Goal: Task Accomplishment & Management: Use online tool/utility

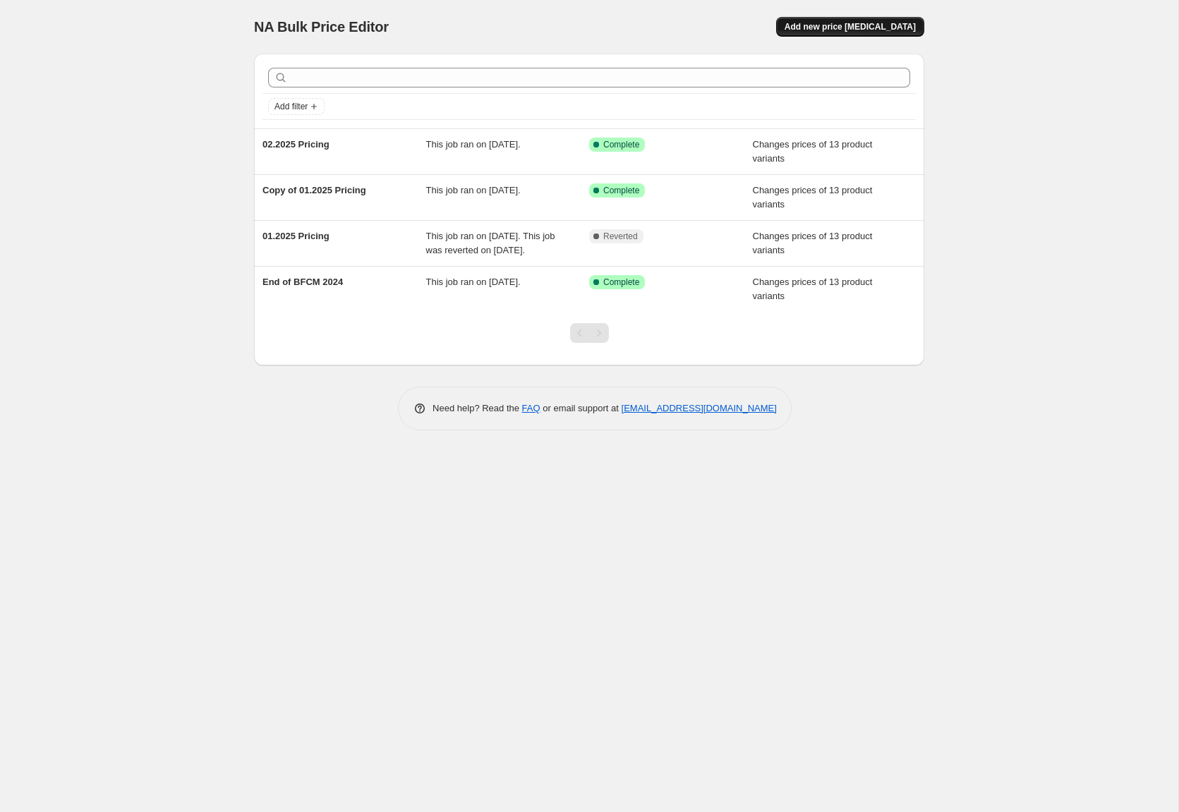
click at [856, 24] on span "Add new price [MEDICAL_DATA]" at bounding box center [849, 26] width 131 height 11
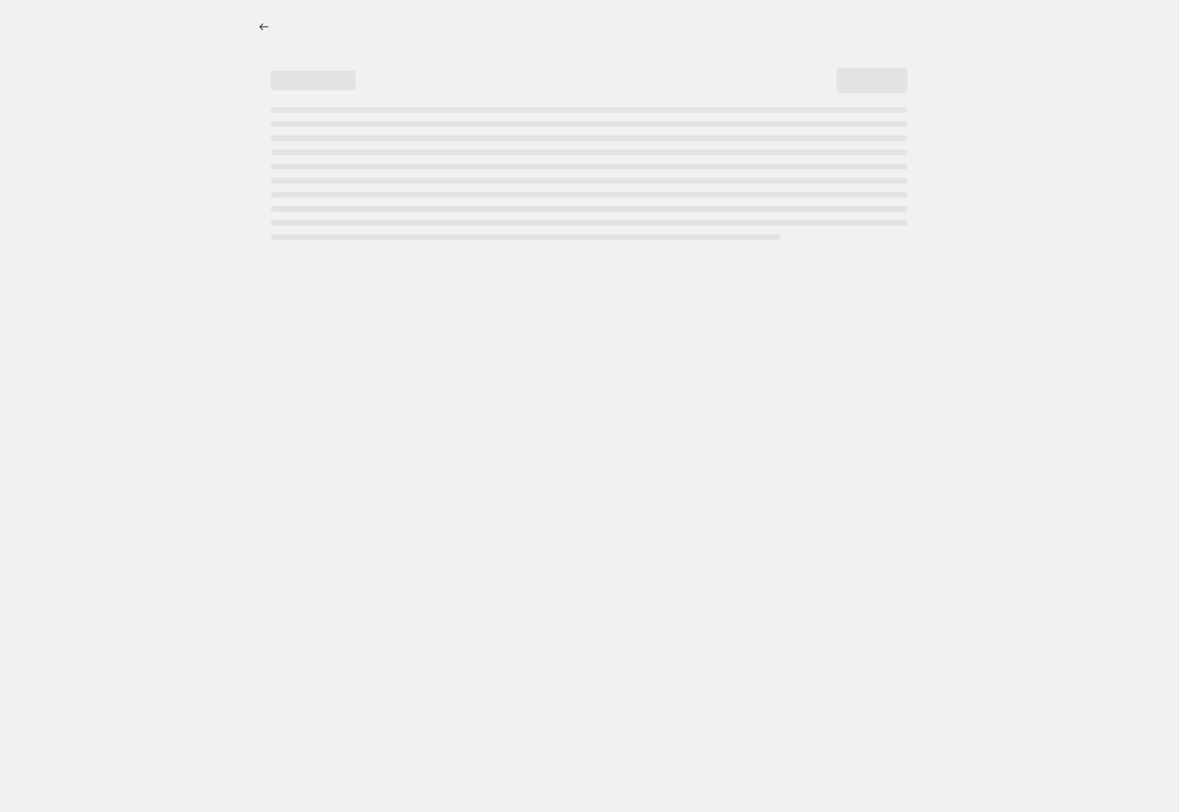
select select "percentage"
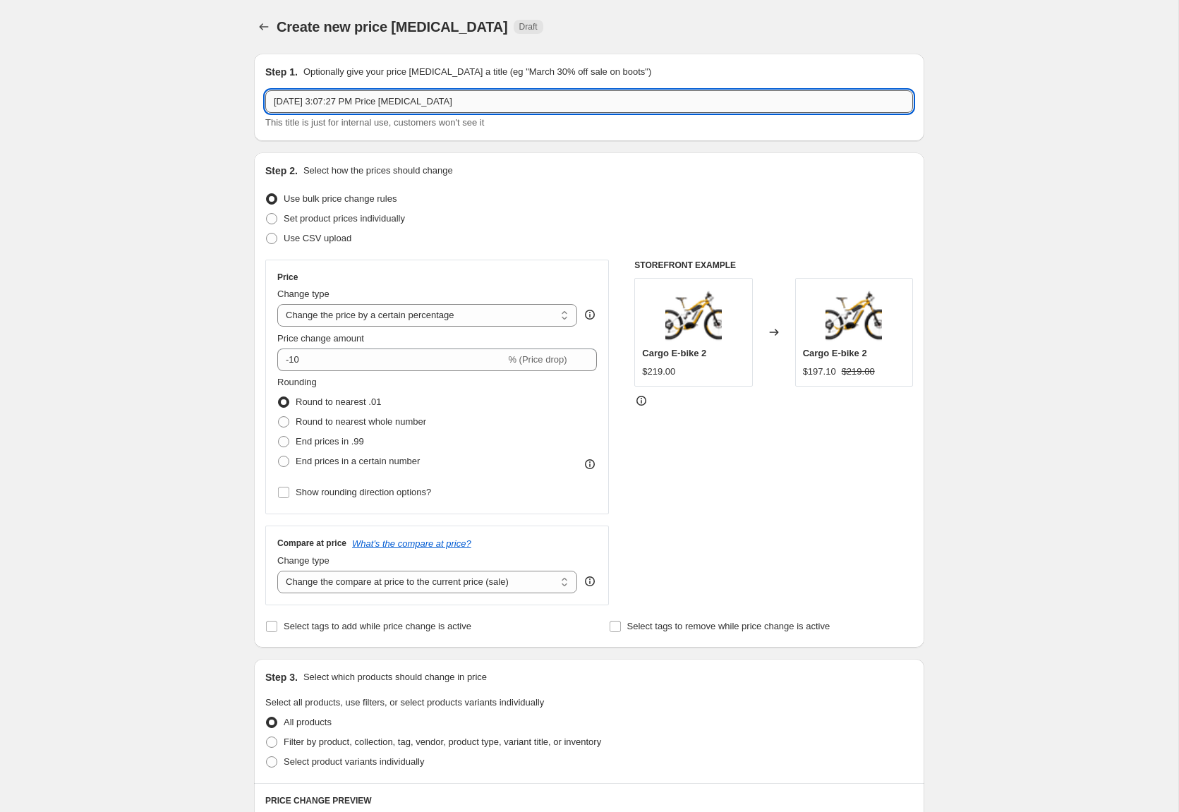
click at [456, 94] on input "[DATE] 3:07:27 PM Price [MEDICAL_DATA]" at bounding box center [589, 101] width 648 height 23
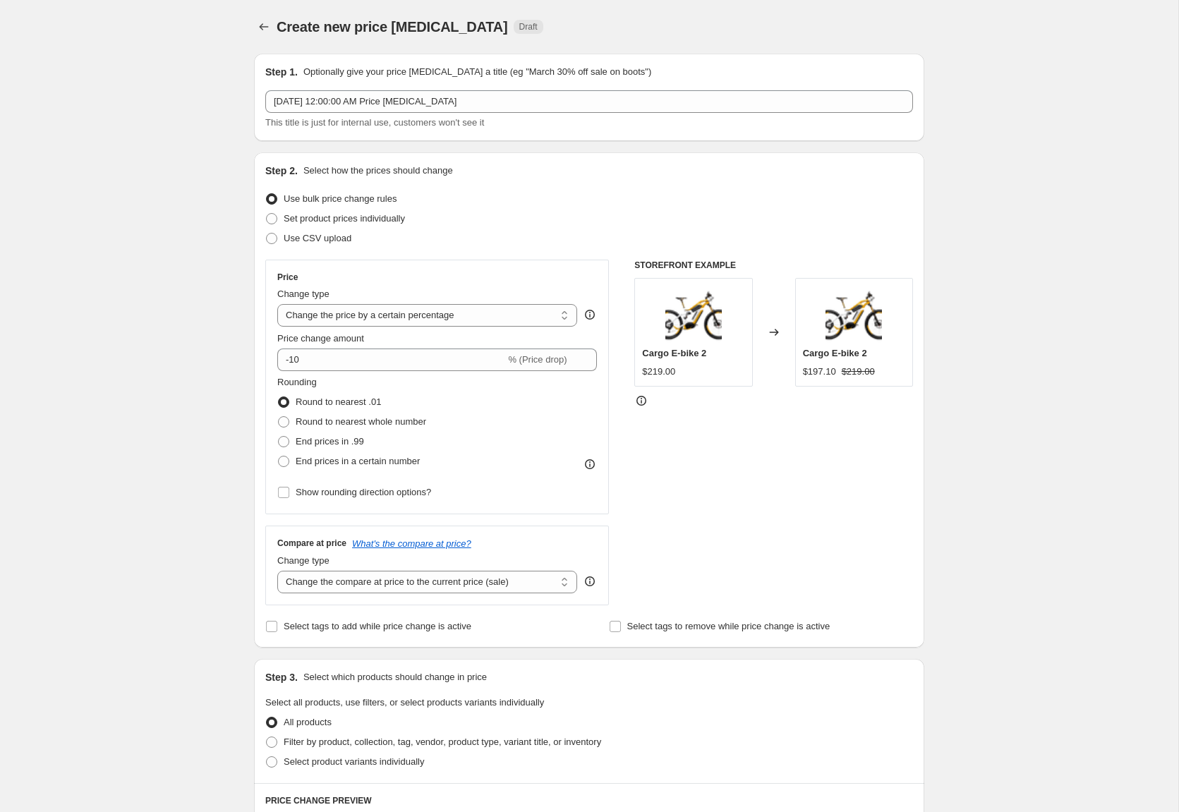
click at [135, 101] on div "Create new price [MEDICAL_DATA]. This page is ready Create new price [MEDICAL_D…" at bounding box center [589, 705] width 1178 height 1410
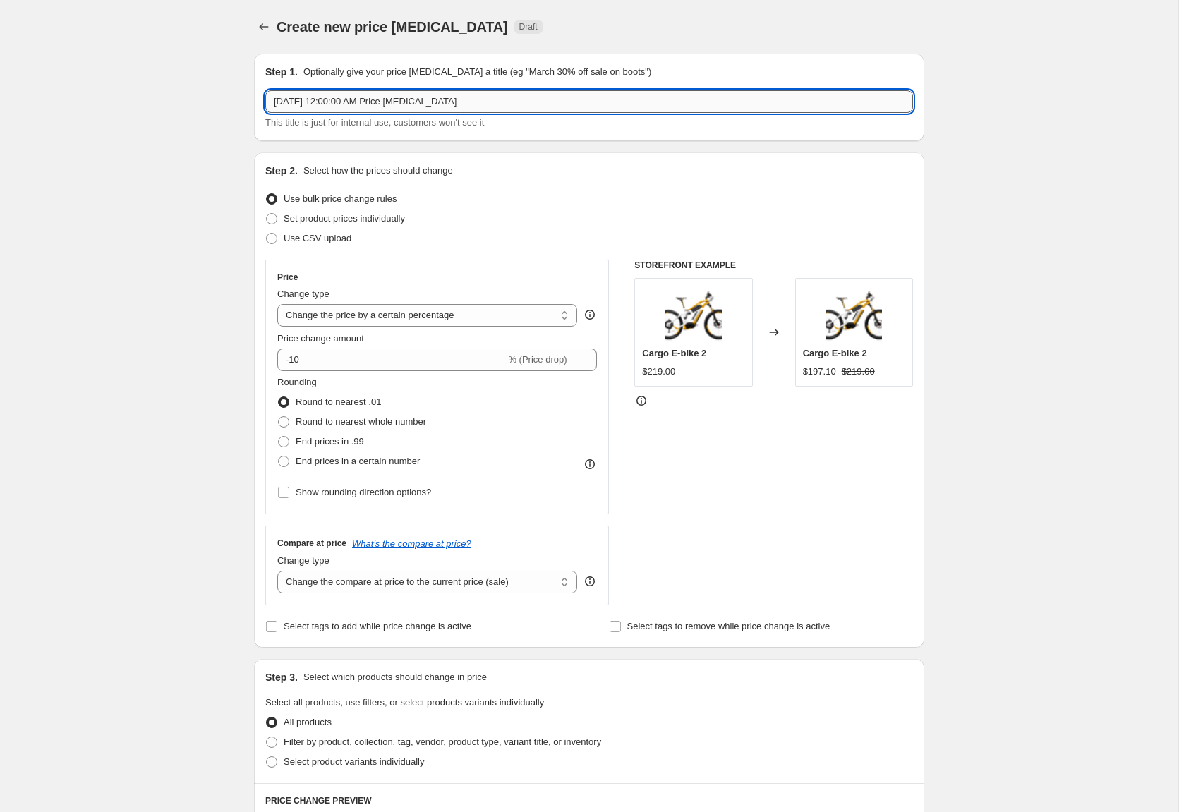
click at [532, 107] on input "[DATE] 12:00:00 AM Price [MEDICAL_DATA]" at bounding box center [589, 101] width 648 height 23
type input "[DATE] 12:00:00 AM Big Sur + Sport Price Drop"
click at [236, 212] on div "Create new price [MEDICAL_DATA]. This page is ready Create new price [MEDICAL_D…" at bounding box center [589, 705] width 1178 height 1410
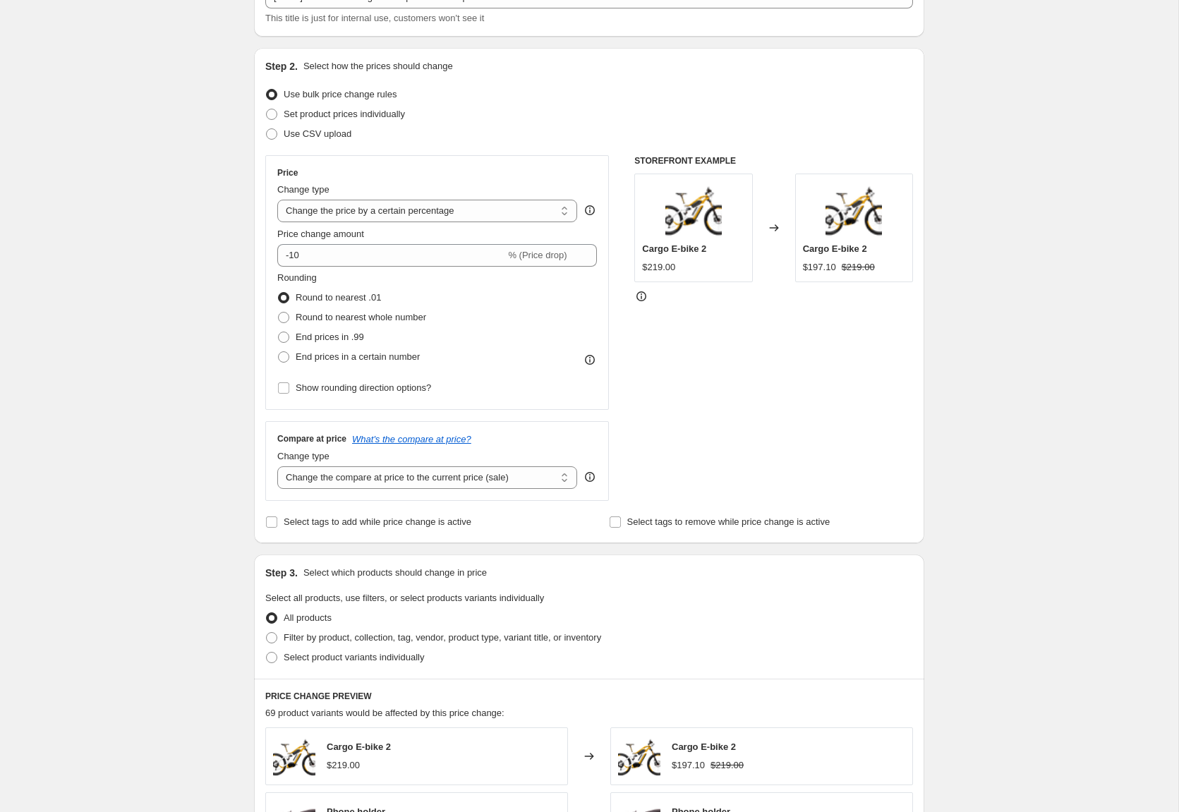
scroll to position [106, 0]
click at [382, 109] on span "Set product prices individually" at bounding box center [344, 112] width 121 height 11
click at [267, 108] on input "Set product prices individually" at bounding box center [266, 107] width 1 height 1
radio input "true"
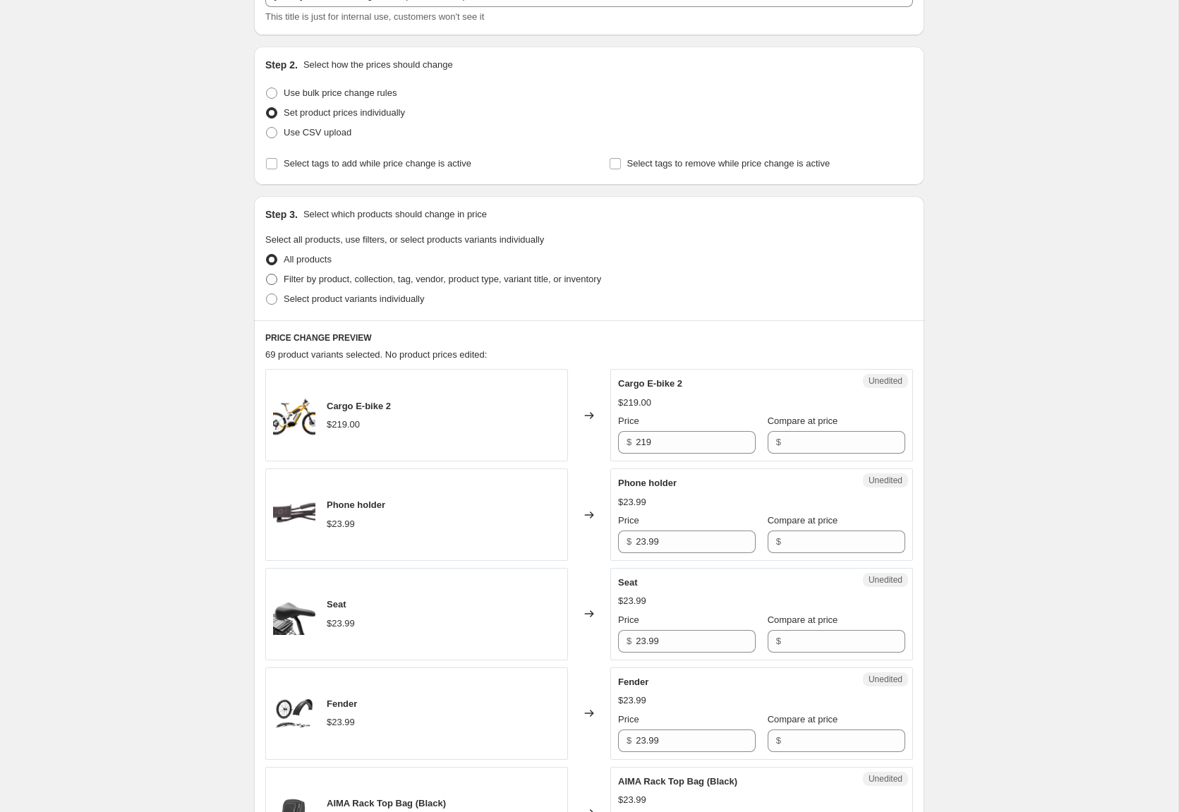
click at [388, 283] on span "Filter by product, collection, tag, vendor, product type, variant title, or inv…" at bounding box center [442, 279] width 317 height 11
click at [267, 274] on input "Filter by product, collection, tag, vendor, product type, variant title, or inv…" at bounding box center [266, 274] width 1 height 1
radio input "true"
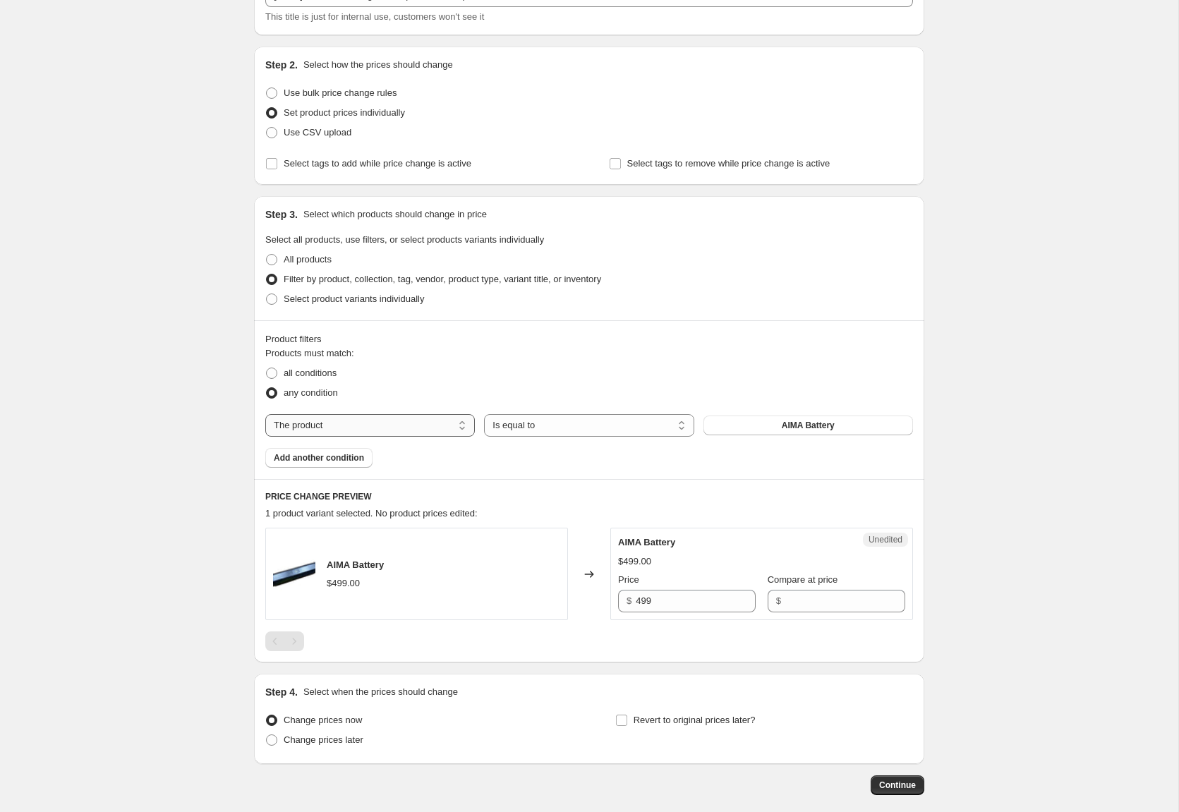
click at [424, 426] on select "The product The product's collection The product's tag The product's vendor The…" at bounding box center [370, 425] width 210 height 23
click at [793, 426] on span "AIMA Battery" at bounding box center [808, 425] width 53 height 11
click at [416, 422] on select "The product The product's collection The product's tag The product's vendor The…" at bounding box center [370, 425] width 210 height 23
select select "product_type"
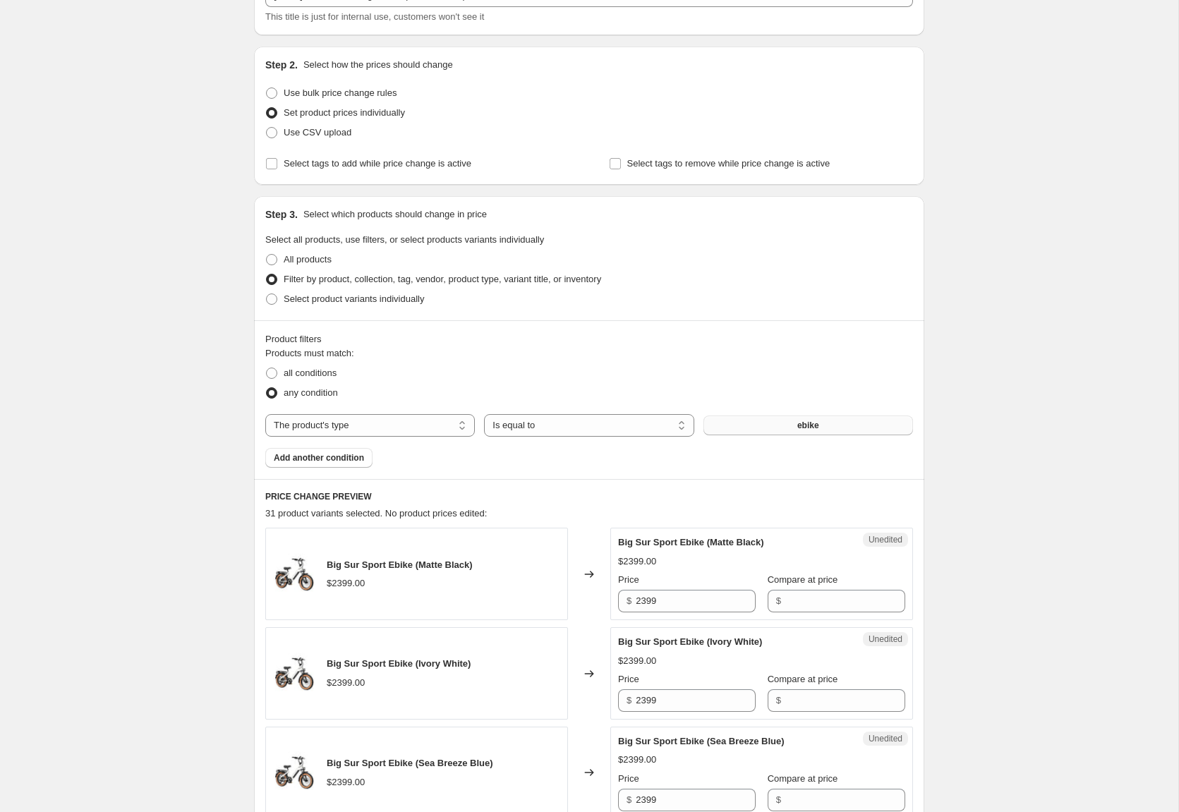
click at [819, 416] on button "ebike" at bounding box center [808, 426] width 210 height 20
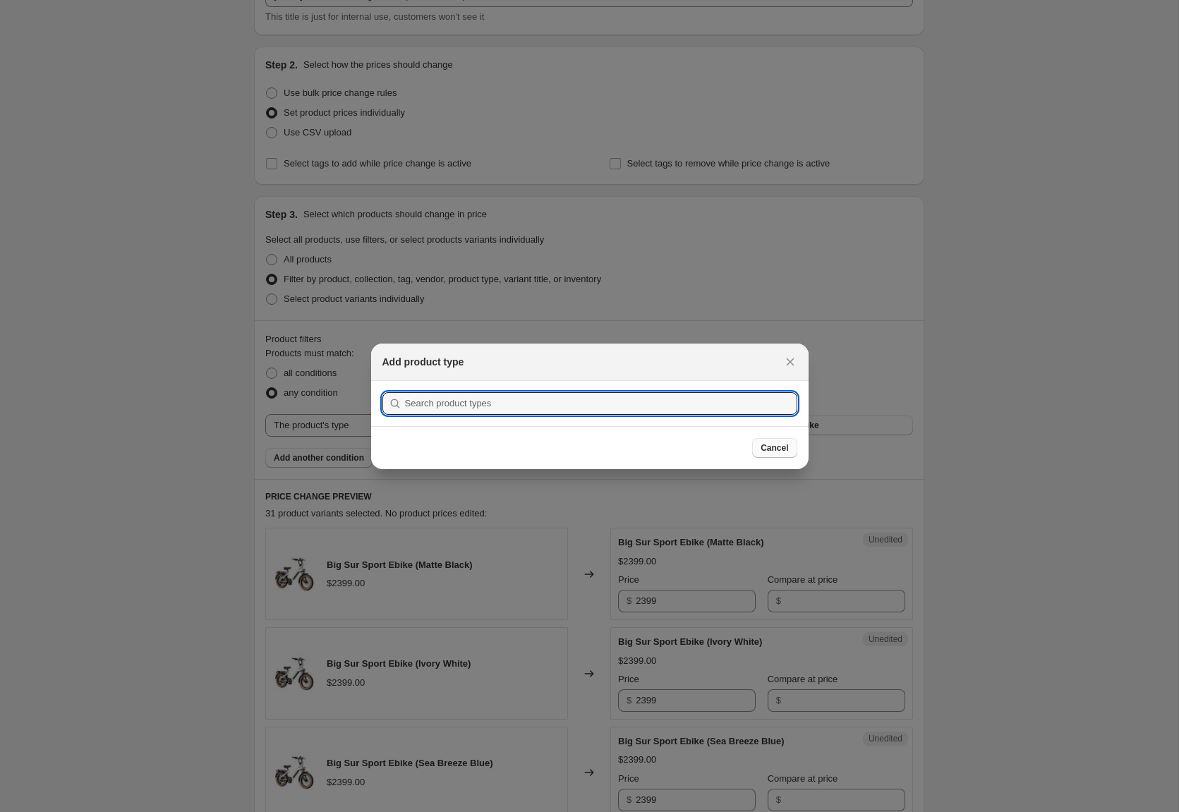
click at [772, 448] on span "Cancel" at bounding box center [774, 447] width 28 height 11
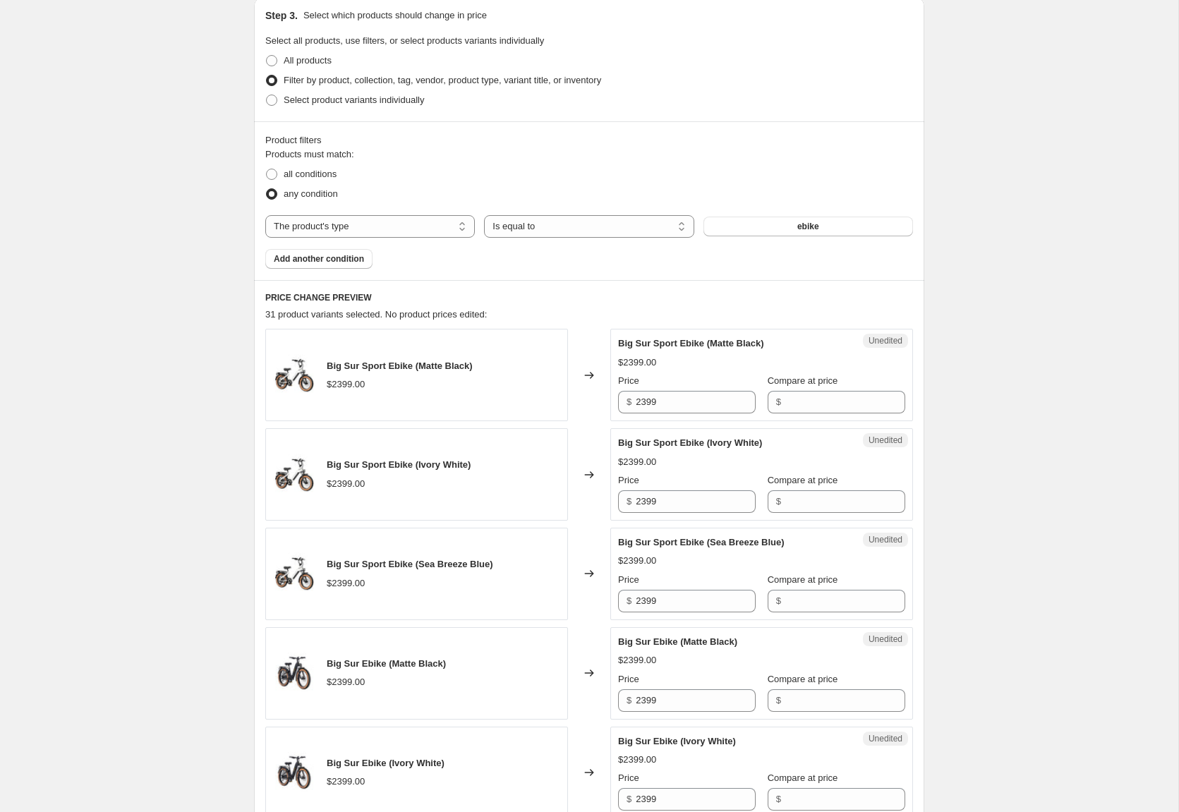
scroll to position [0, 0]
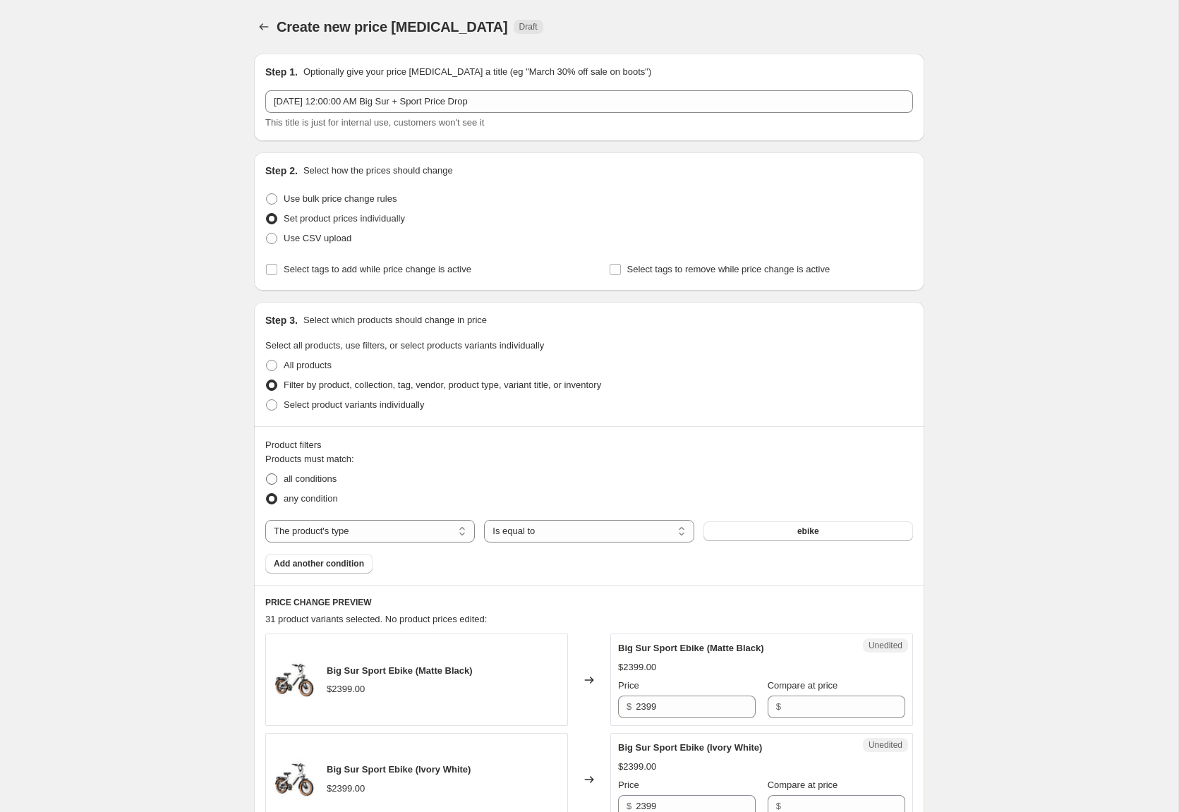
click at [284, 474] on span "all conditions" at bounding box center [310, 478] width 53 height 11
click at [267, 474] on input "all conditions" at bounding box center [266, 473] width 1 height 1
radio input "true"
click at [324, 570] on button "Add another condition" at bounding box center [318, 564] width 107 height 20
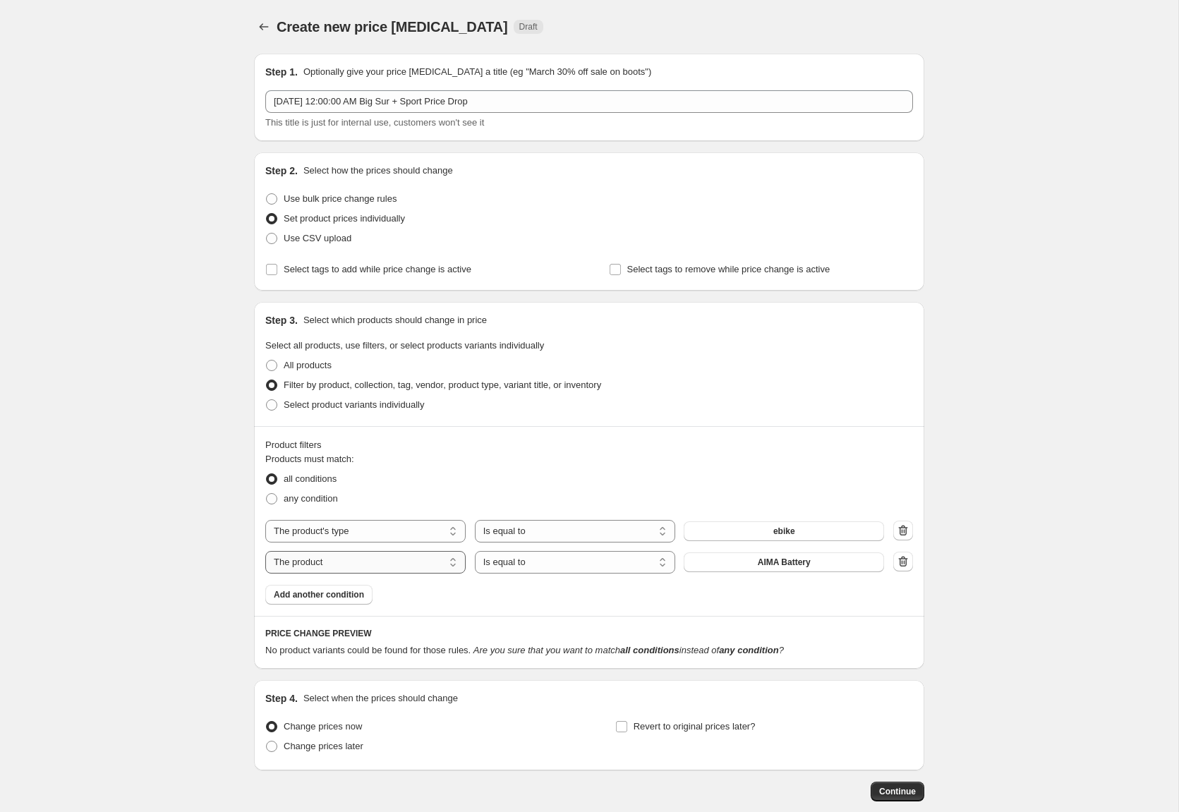
click at [372, 554] on select "The product The product's collection The product's tag The product's vendor The…" at bounding box center [365, 562] width 200 height 23
click at [549, 573] on select "Is equal to Is not equal to" at bounding box center [575, 562] width 200 height 23
click at [372, 559] on select "The product The product's collection The product's tag The product's vendor The…" at bounding box center [365, 562] width 200 height 23
select select "product_status"
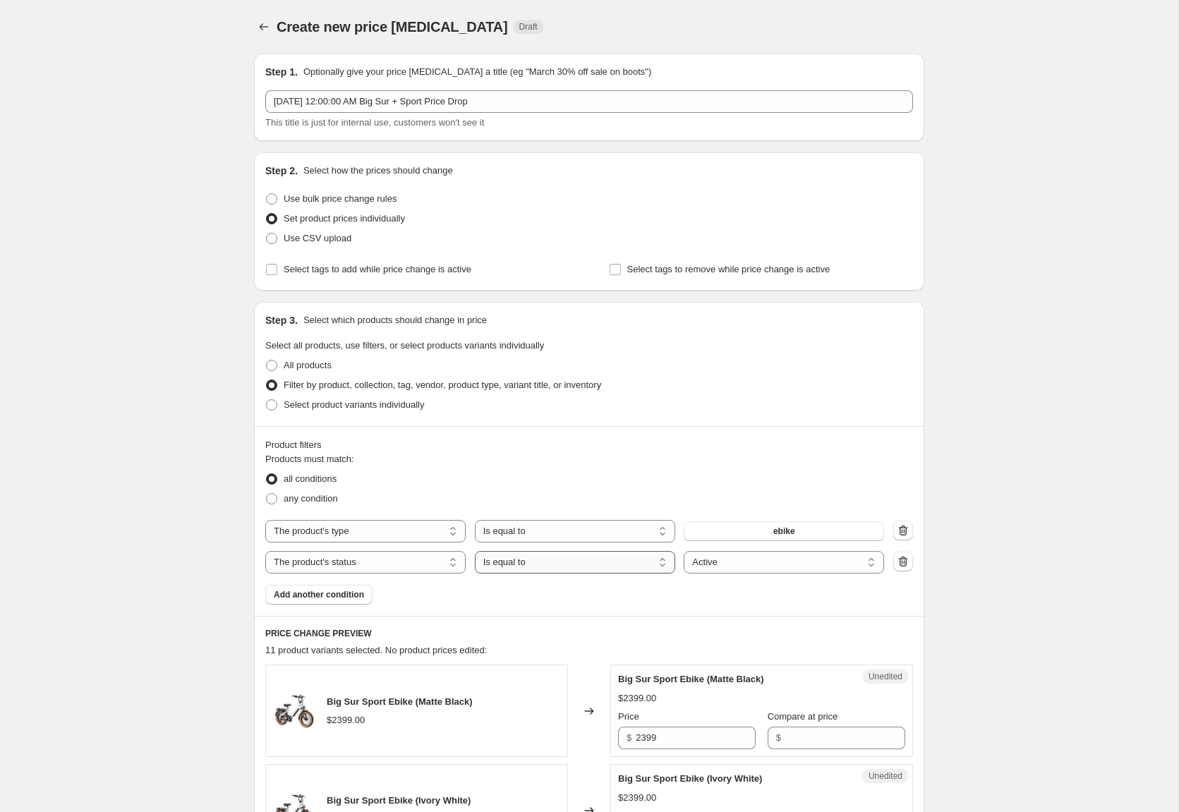
click at [604, 562] on select "Is equal to Is not equal to" at bounding box center [575, 562] width 200 height 23
click at [747, 560] on select "Active Draft Archived" at bounding box center [784, 562] width 200 height 23
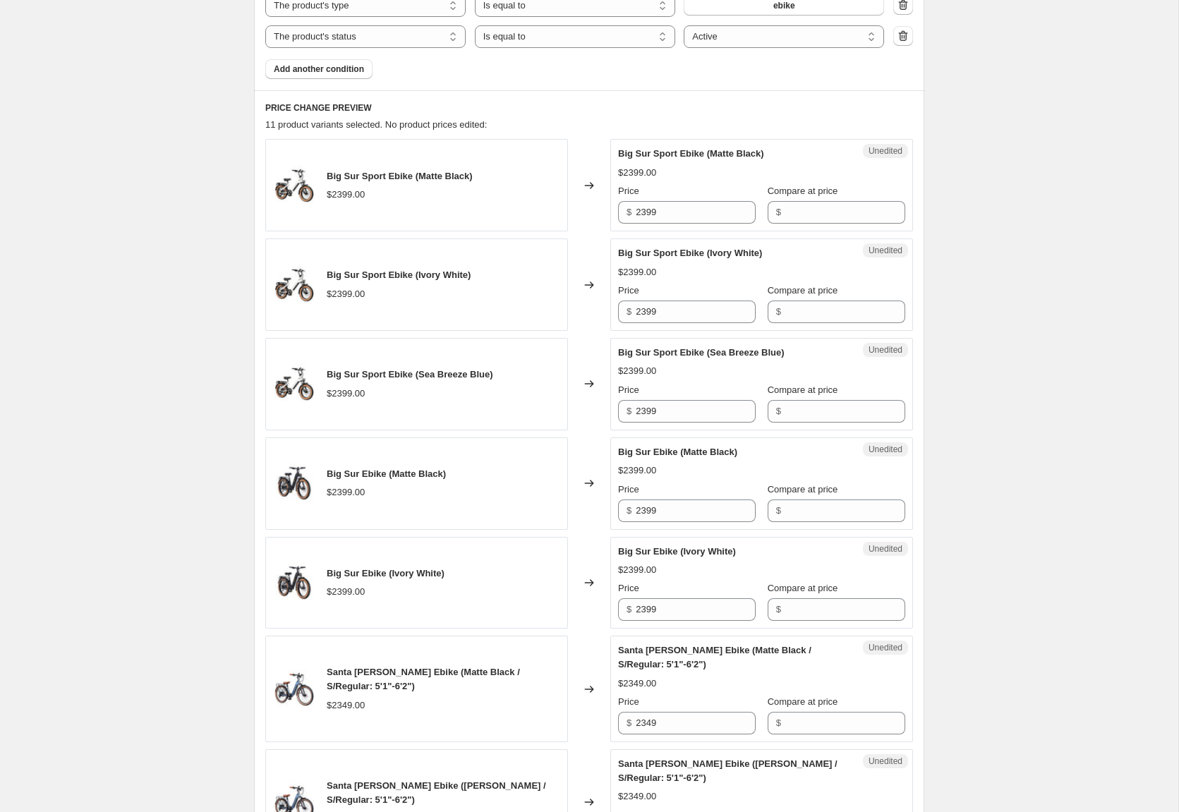
scroll to position [522, 0]
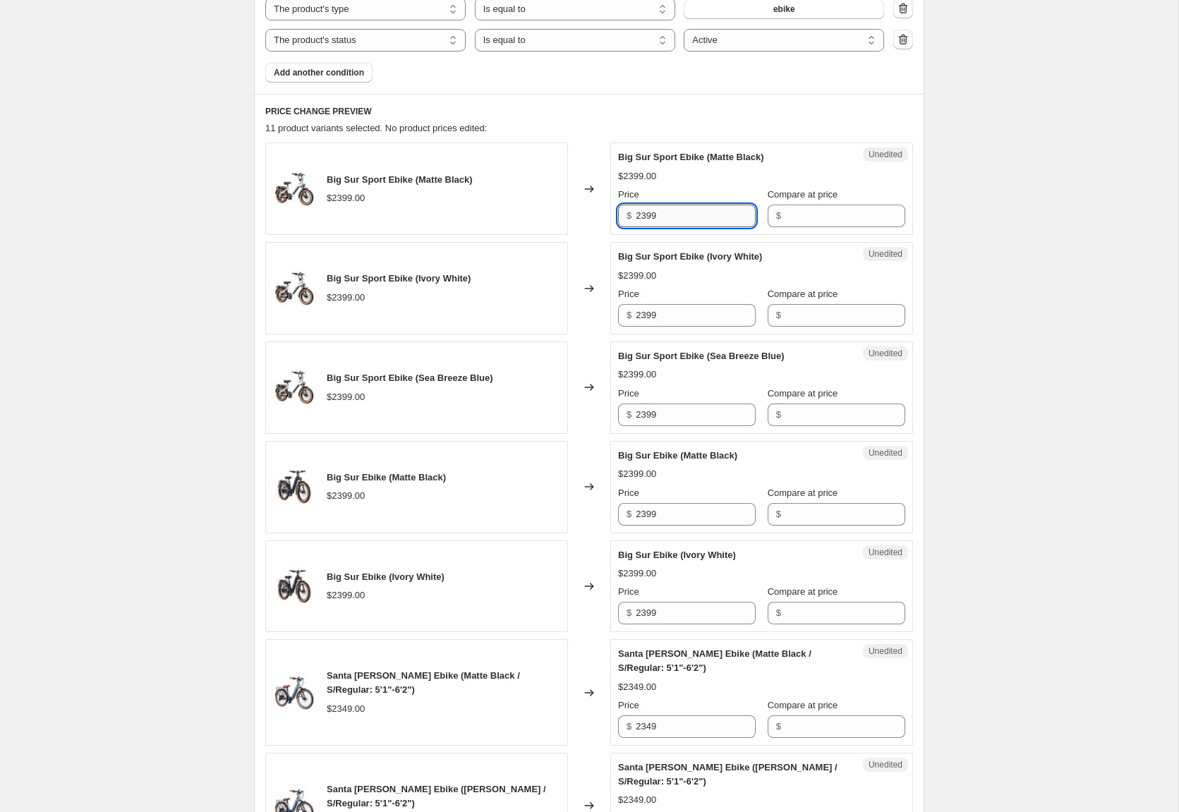
click at [691, 211] on input "2399" at bounding box center [696, 216] width 120 height 23
click at [788, 222] on input "Compare at price" at bounding box center [845, 216] width 120 height 23
click at [792, 220] on input "Compare at price" at bounding box center [845, 216] width 120 height 23
click at [687, 214] on input "2399" at bounding box center [696, 216] width 120 height 23
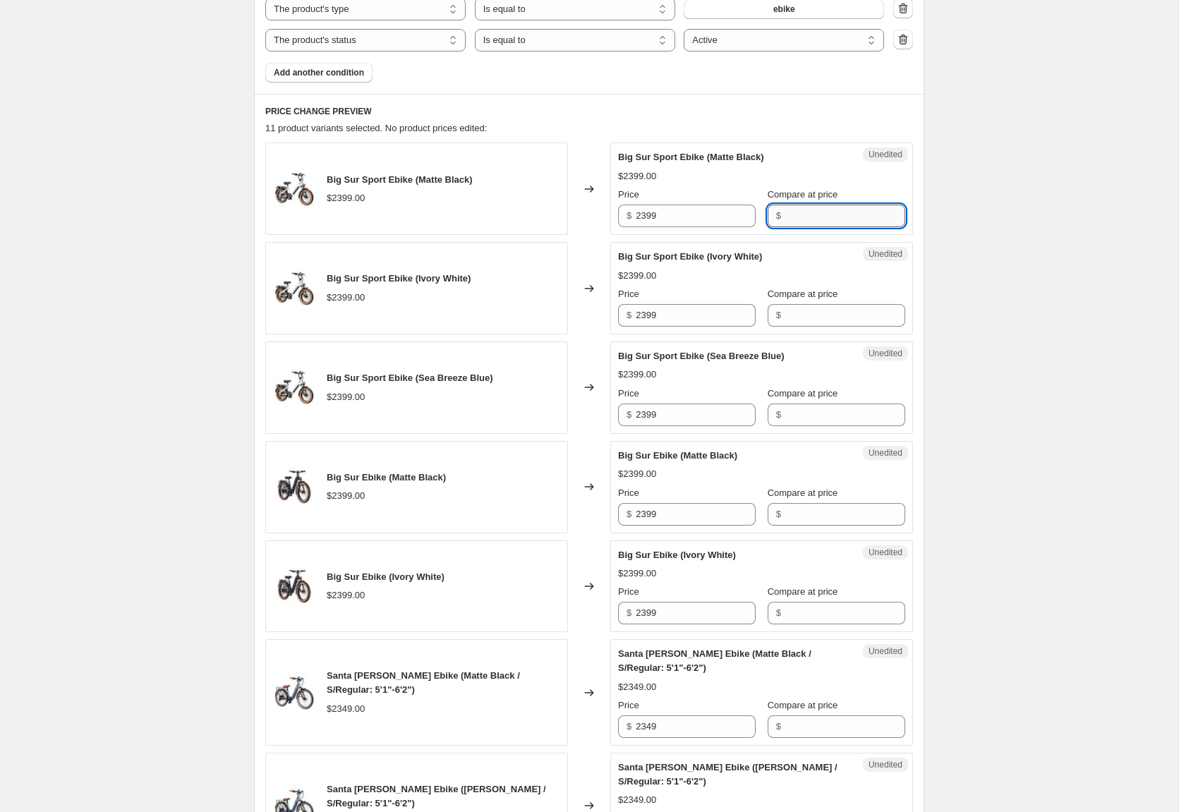
click at [835, 221] on input "Compare at price" at bounding box center [845, 216] width 120 height 23
paste input "2399"
type input "2399"
click at [787, 313] on input "Compare at price" at bounding box center [845, 315] width 120 height 23
paste input "2399"
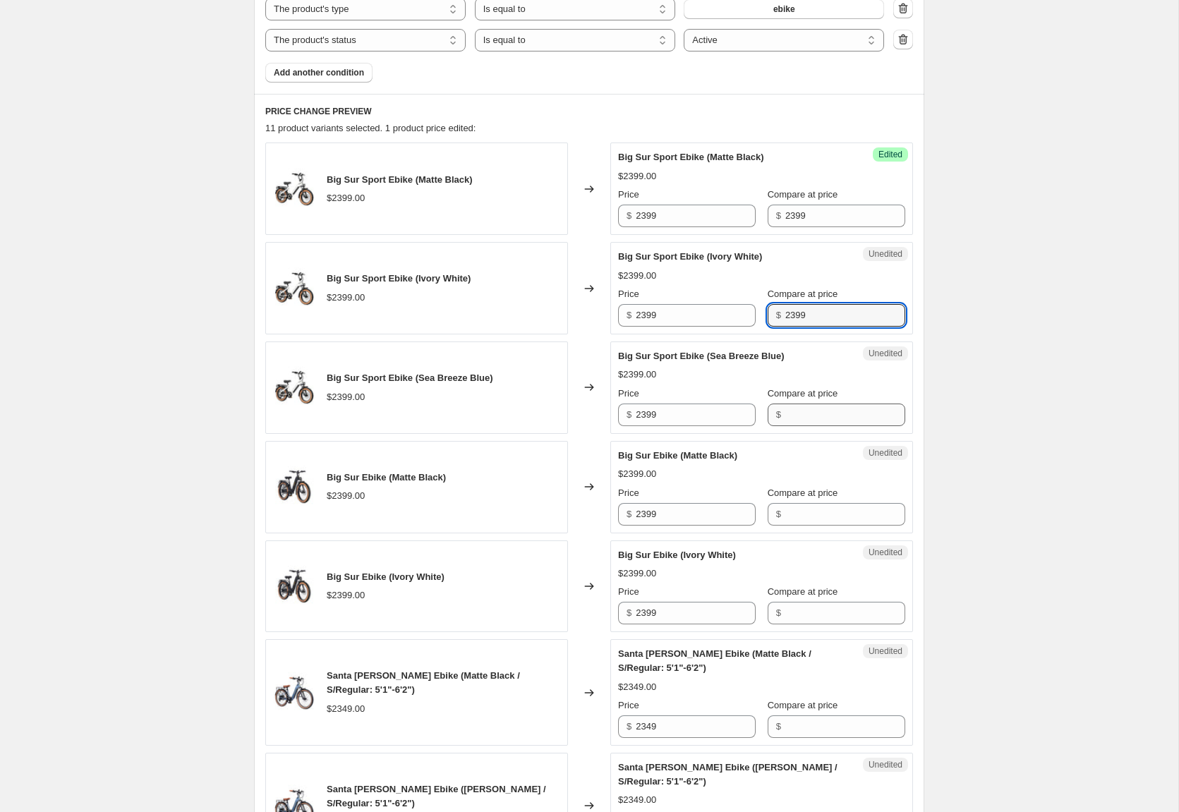
type input "2399"
click at [796, 407] on input "Compare at price" at bounding box center [845, 415] width 120 height 23
paste input "2399"
type input "2399"
click at [805, 515] on input "Compare at price" at bounding box center [845, 514] width 120 height 23
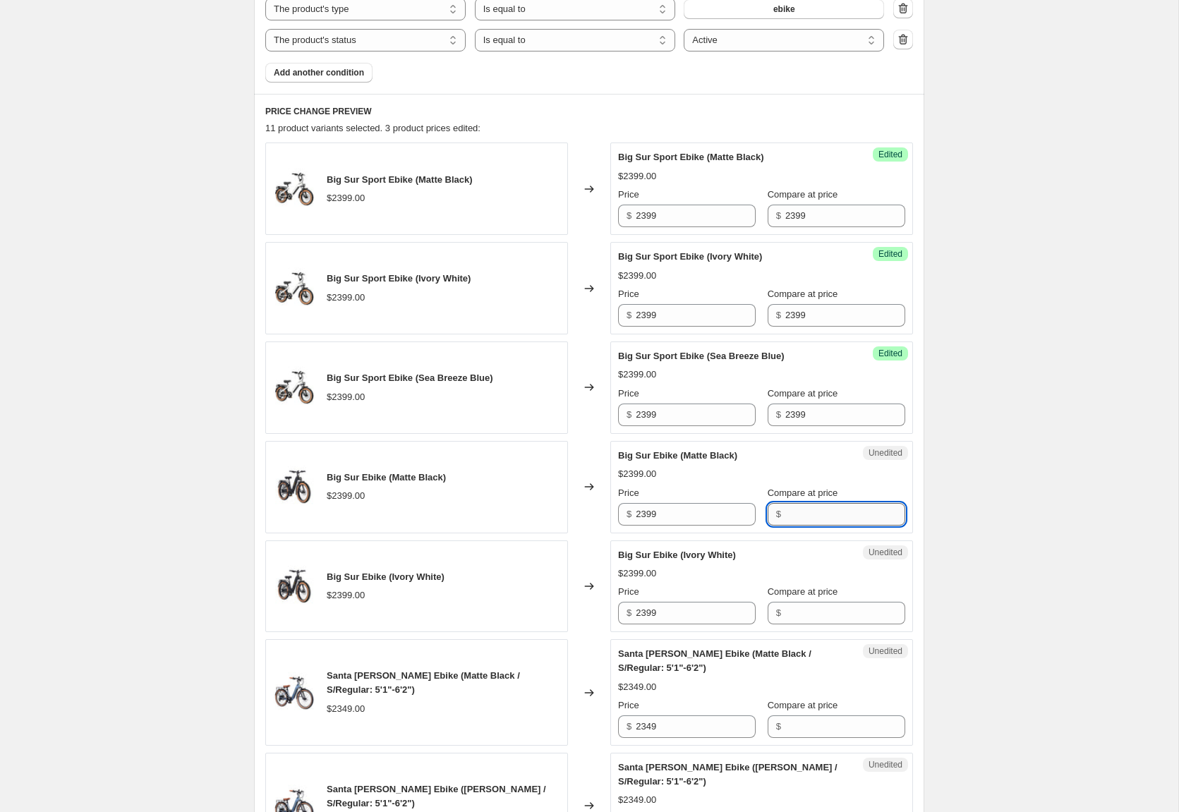
paste input "2399"
type input "2399"
click at [815, 615] on input "Compare at price" at bounding box center [845, 613] width 120 height 23
paste input "2399"
type input "2399"
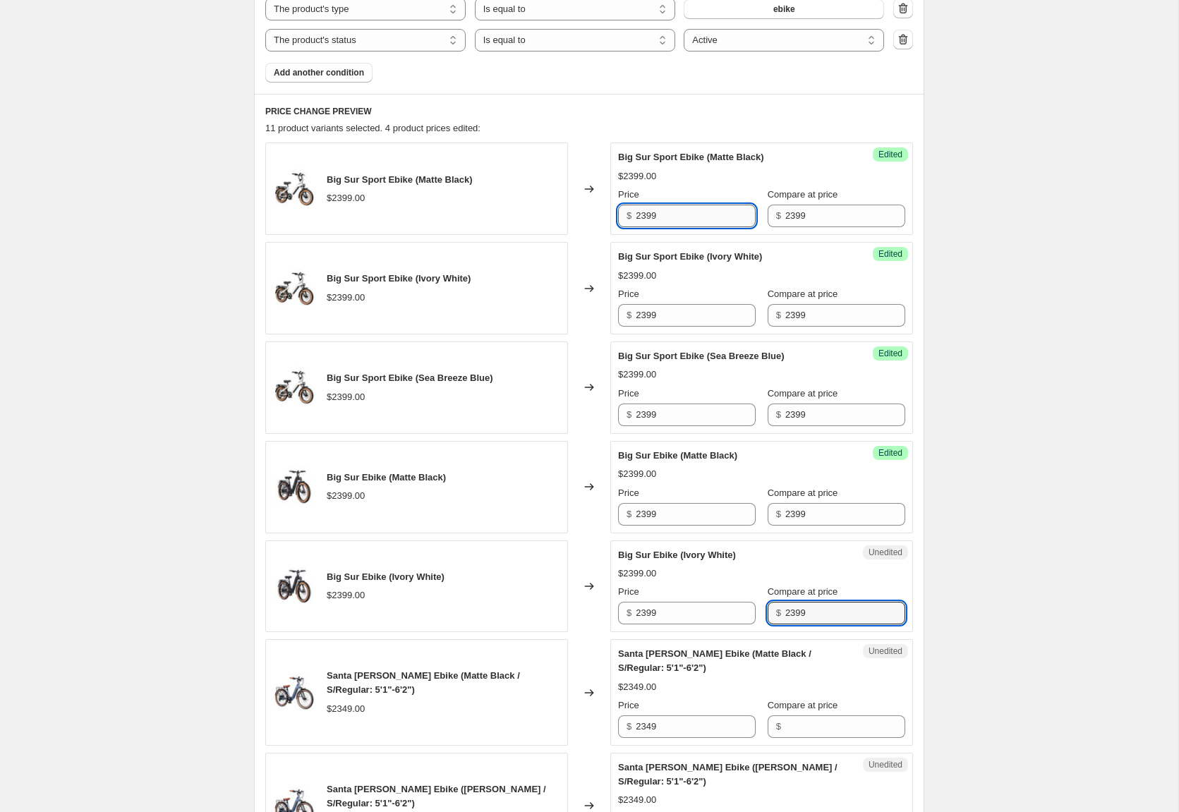
click at [677, 215] on input "2399" at bounding box center [696, 216] width 120 height 23
type input "1999"
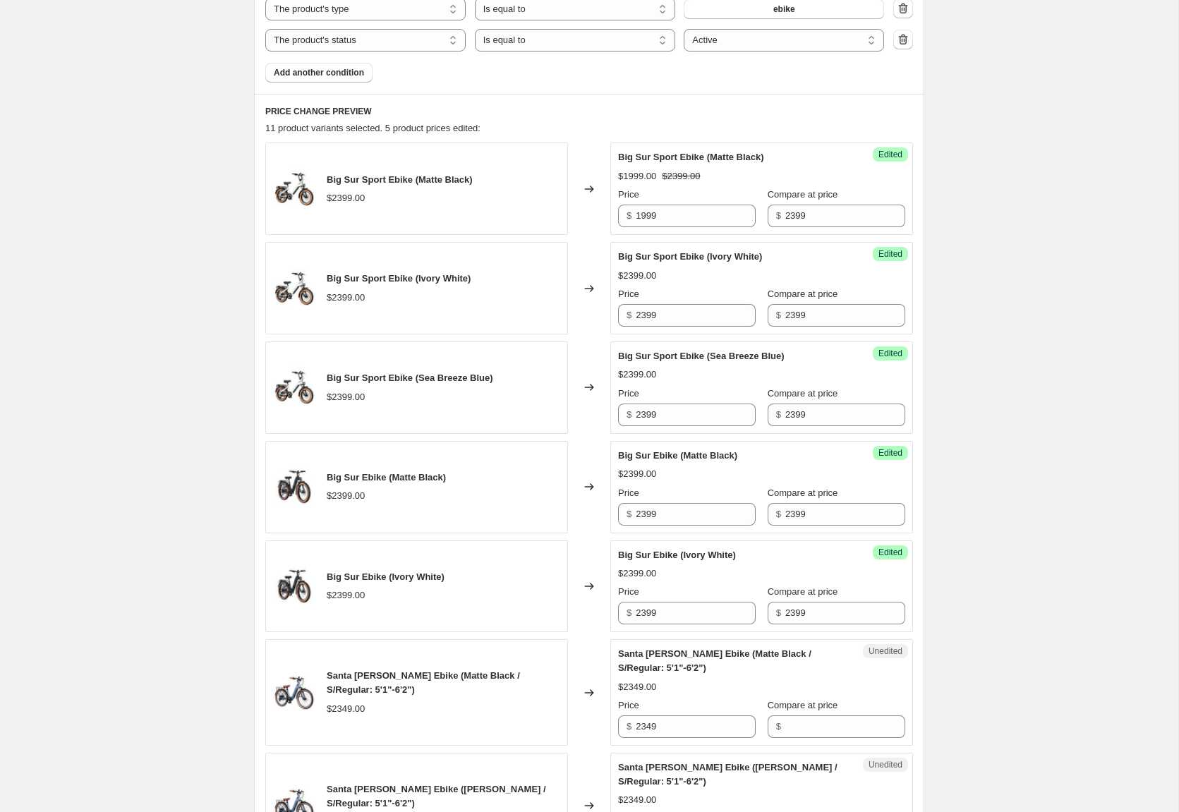
click at [686, 195] on div "Price" at bounding box center [687, 195] width 138 height 14
click at [674, 213] on input "1999" at bounding box center [696, 216] width 120 height 23
click at [660, 320] on input "2399" at bounding box center [696, 315] width 120 height 23
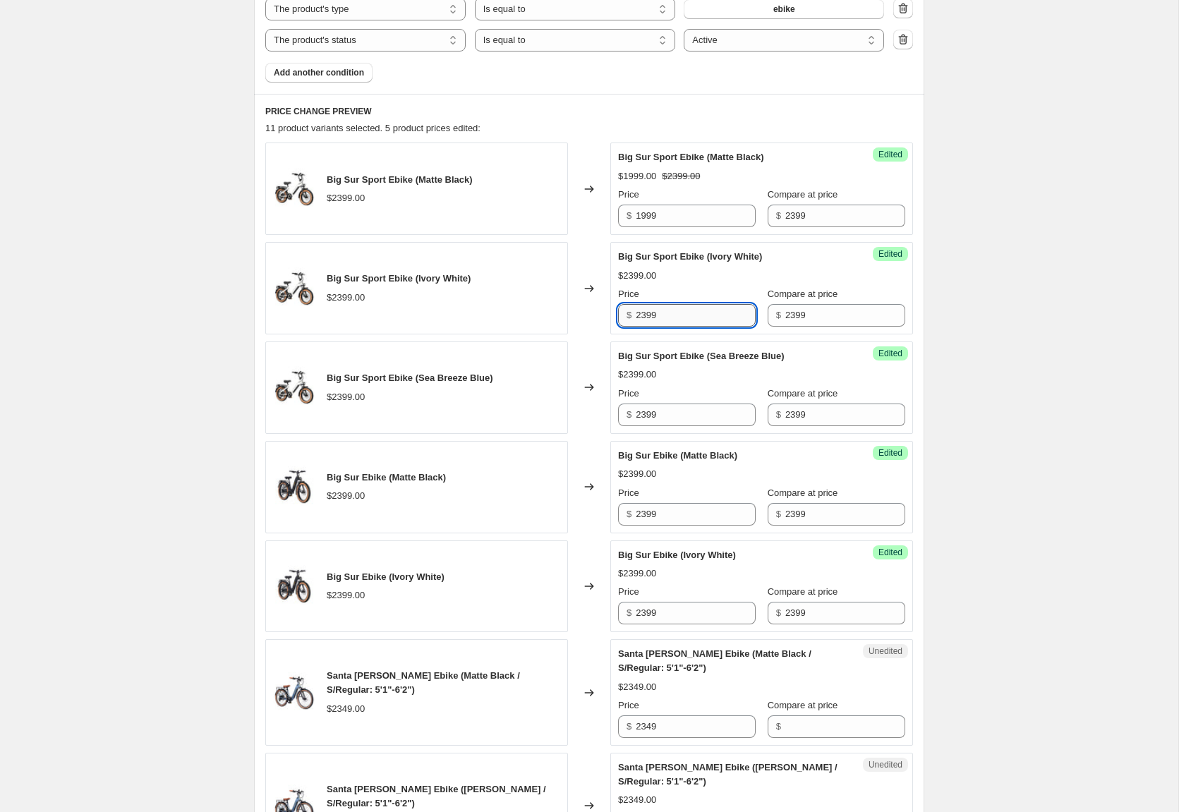
paste input "1999"
click at [646, 314] on input "23991999" at bounding box center [696, 315] width 120 height 23
paste input "text"
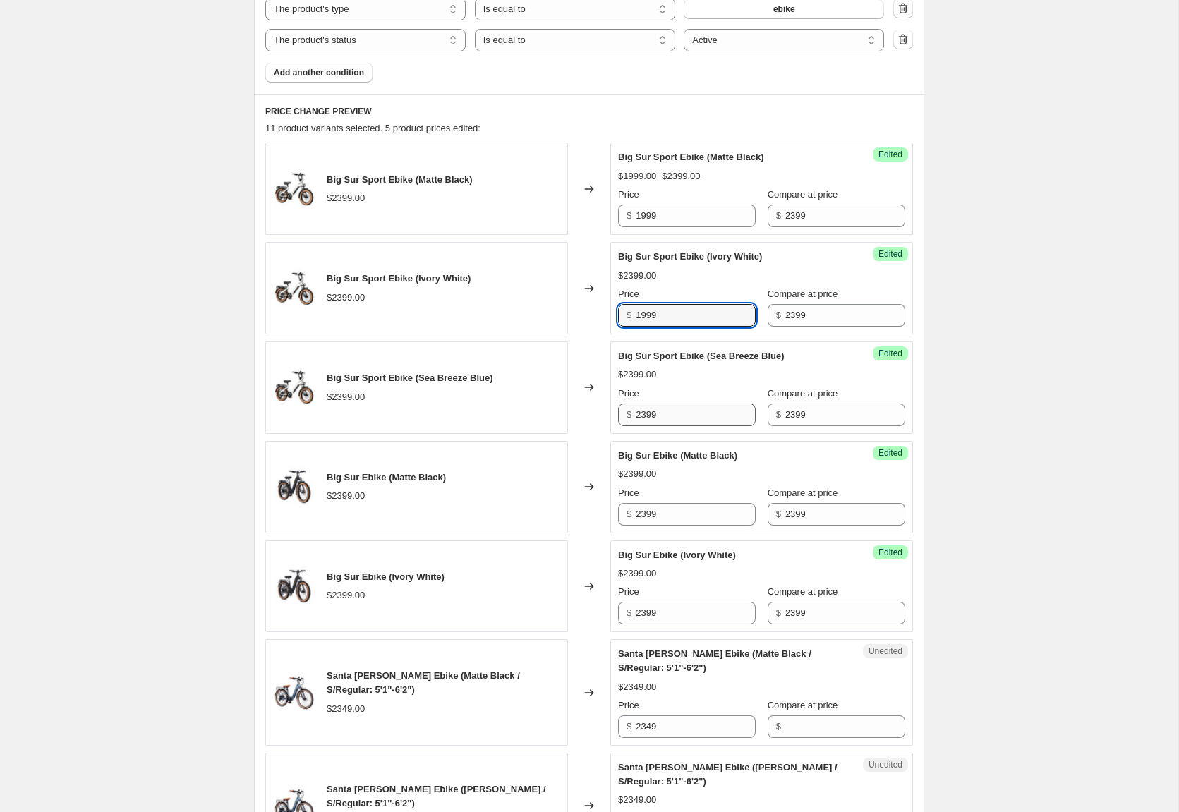
type input "1999"
click at [662, 404] on input "2399" at bounding box center [696, 415] width 120 height 23
paste input "19"
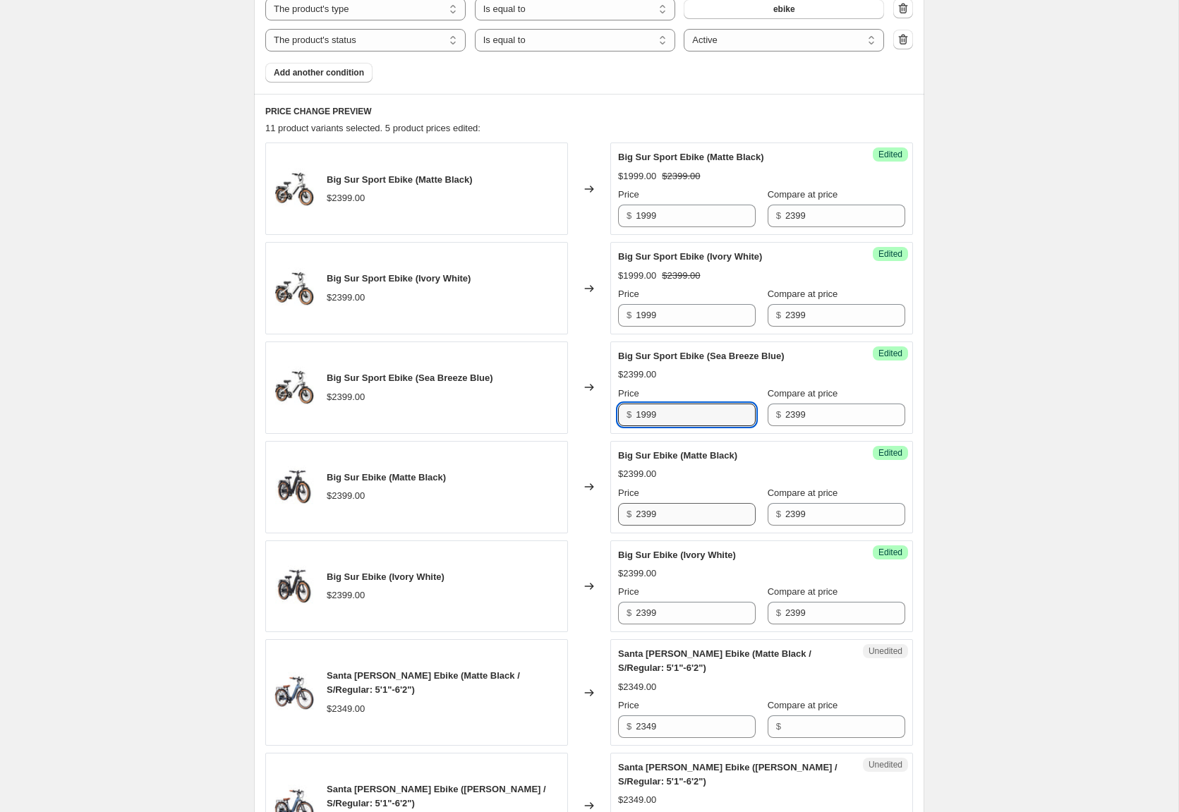
type input "1999"
click at [670, 516] on input "2399" at bounding box center [696, 514] width 120 height 23
paste input "19"
type input "1999"
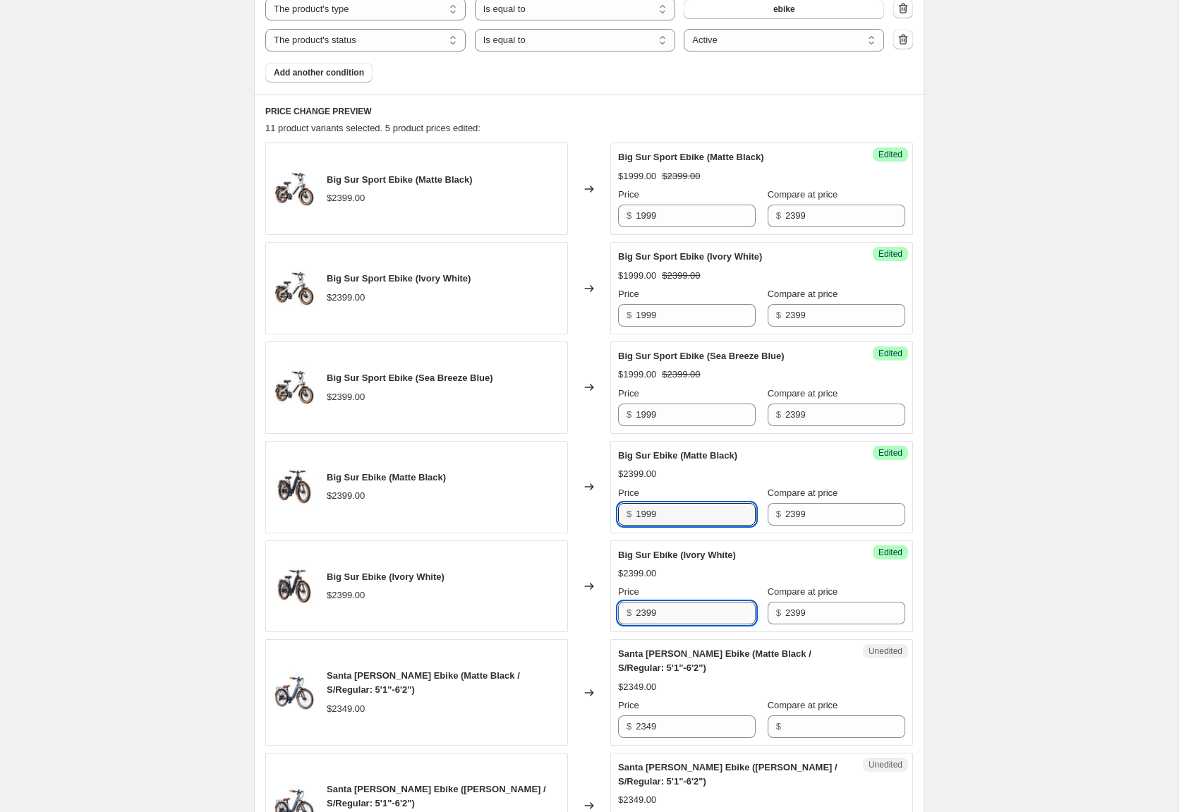
click at [674, 611] on input "2399" at bounding box center [696, 613] width 120 height 23
paste input "19"
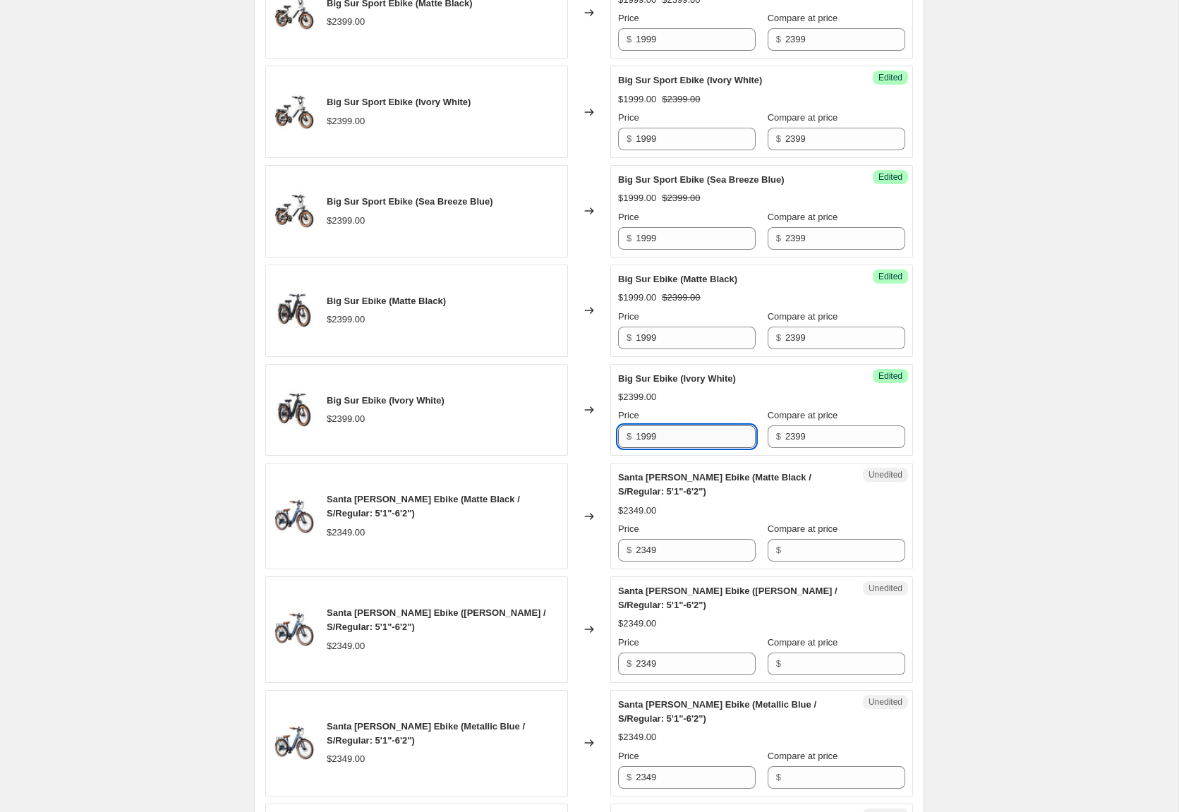
scroll to position [707, 0]
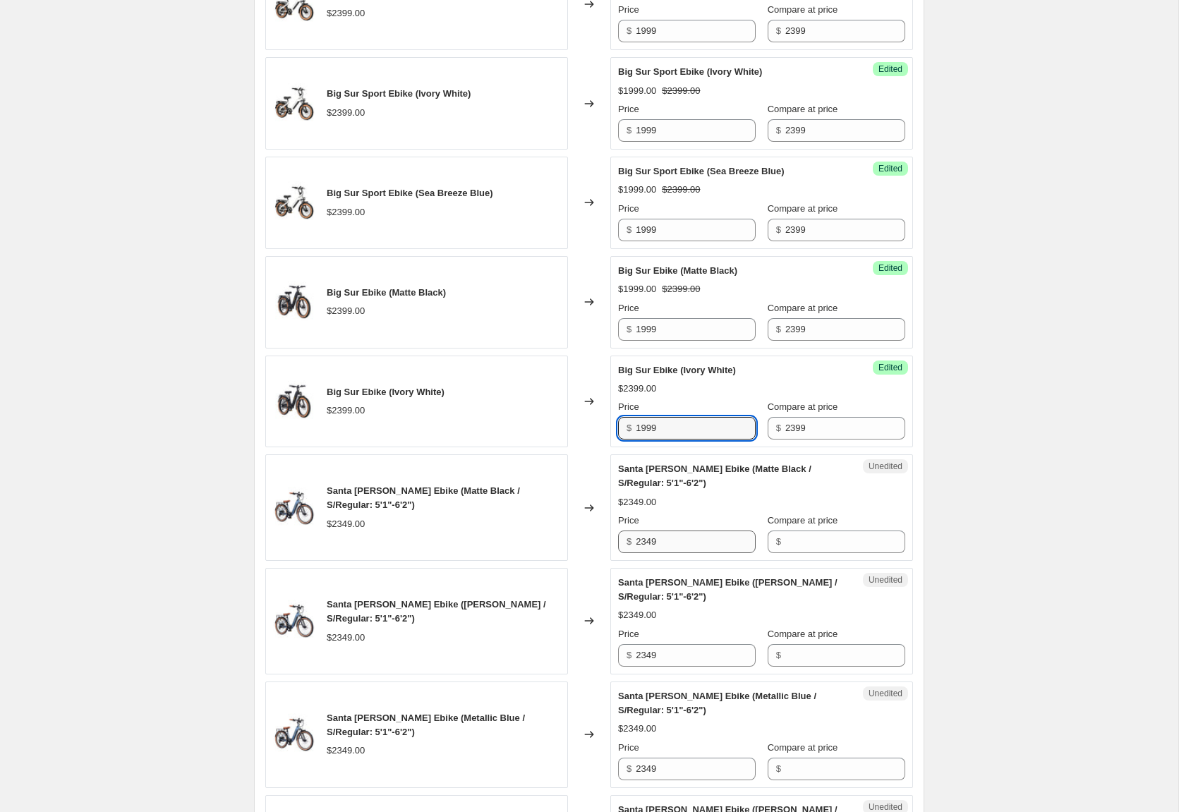
type input "1999"
click at [661, 538] on input "2349" at bounding box center [696, 542] width 120 height 23
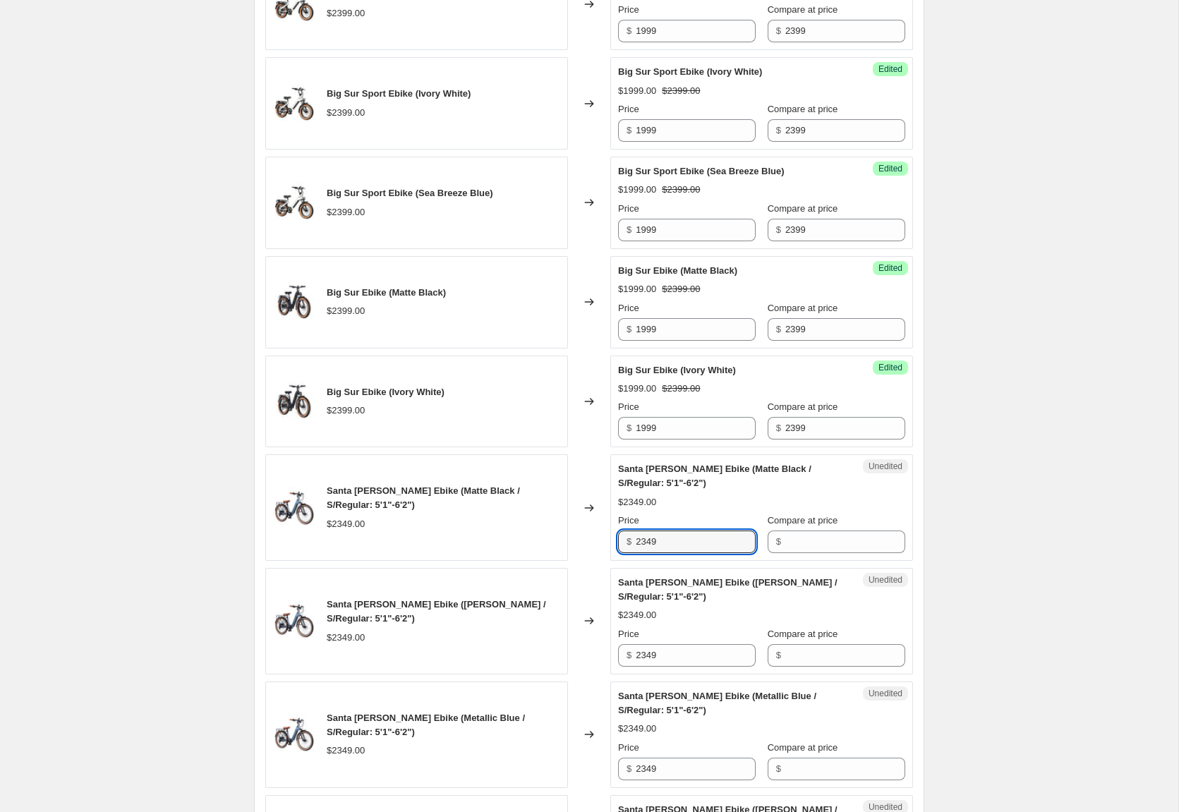
click at [1069, 455] on div "Create new price [MEDICAL_DATA]. This page is ready Create new price [MEDICAL_D…" at bounding box center [589, 341] width 1178 height 2096
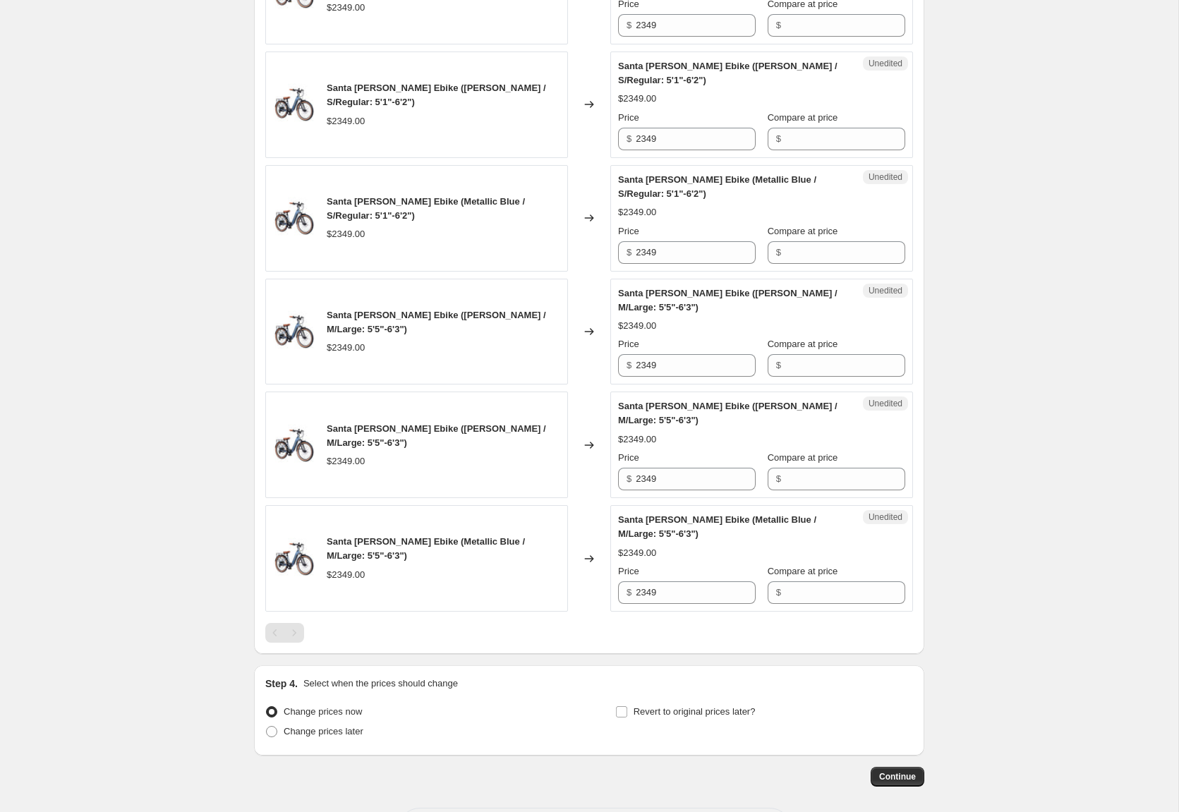
scroll to position [1278, 0]
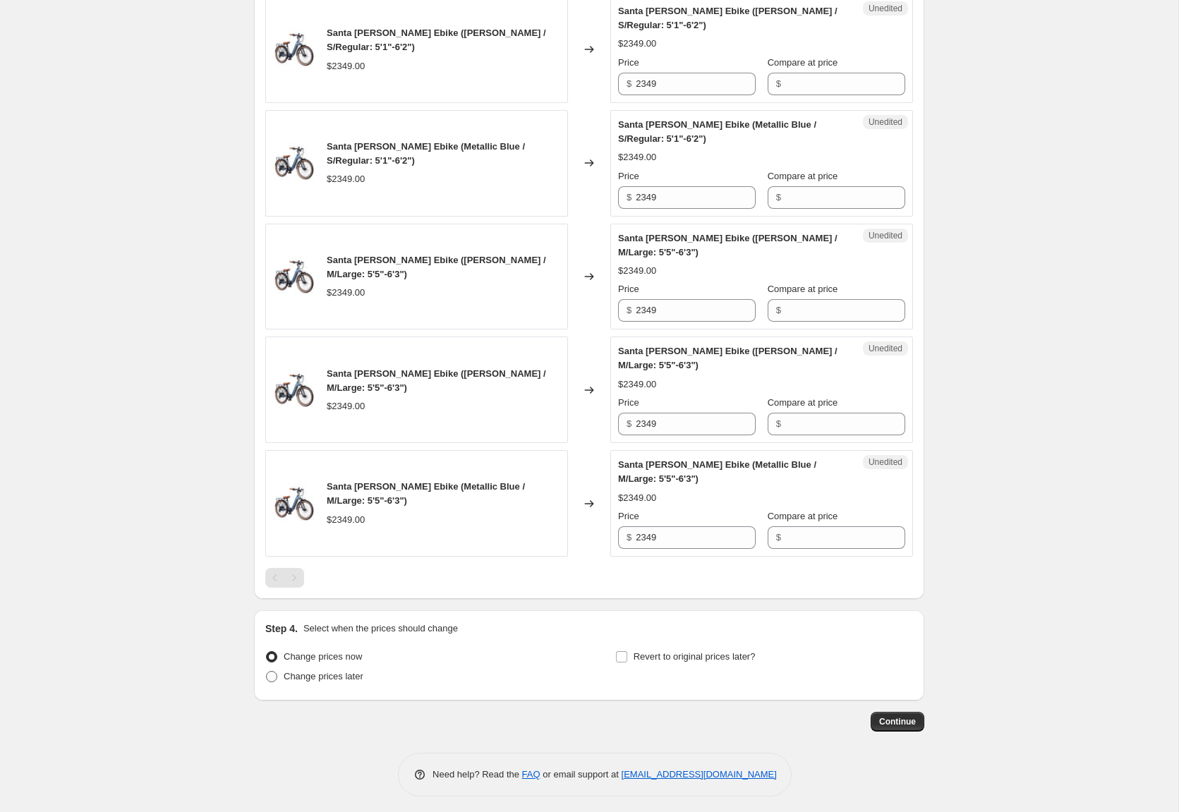
click at [339, 674] on span "Change prices later" at bounding box center [324, 676] width 80 height 11
click at [267, 672] on input "Change prices later" at bounding box center [266, 671] width 1 height 1
radio input "true"
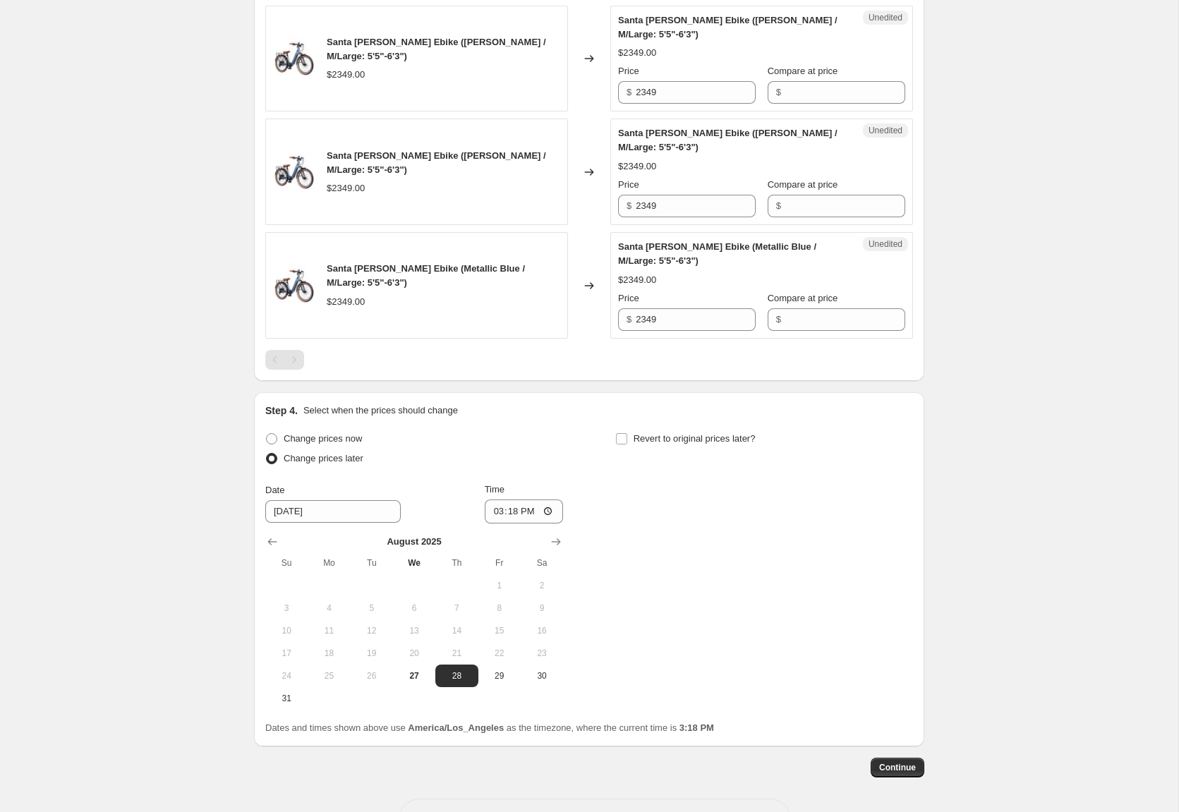
scroll to position [1542, 0]
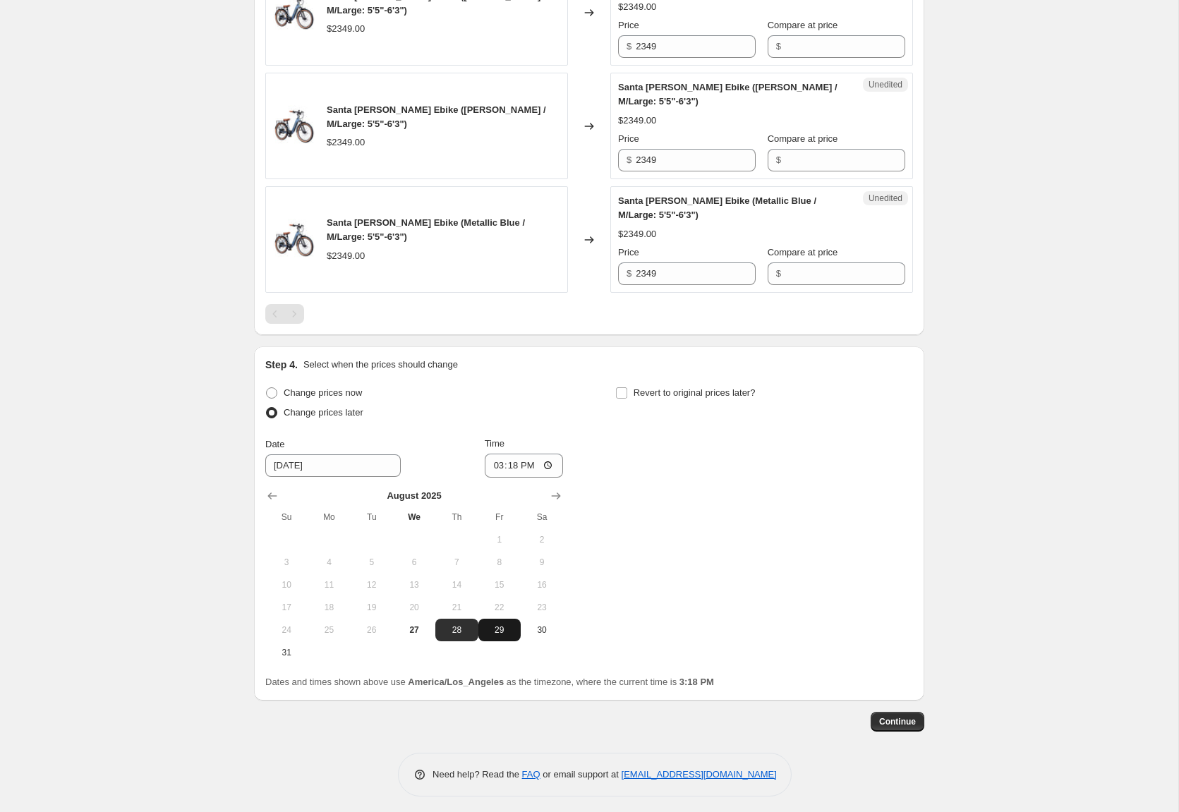
click at [497, 624] on span "29" at bounding box center [499, 629] width 31 height 11
type input "[DATE]"
click at [519, 454] on input "15:18" at bounding box center [524, 466] width 79 height 24
click at [550, 458] on input "15:18" at bounding box center [524, 466] width 79 height 24
type input "00:00"
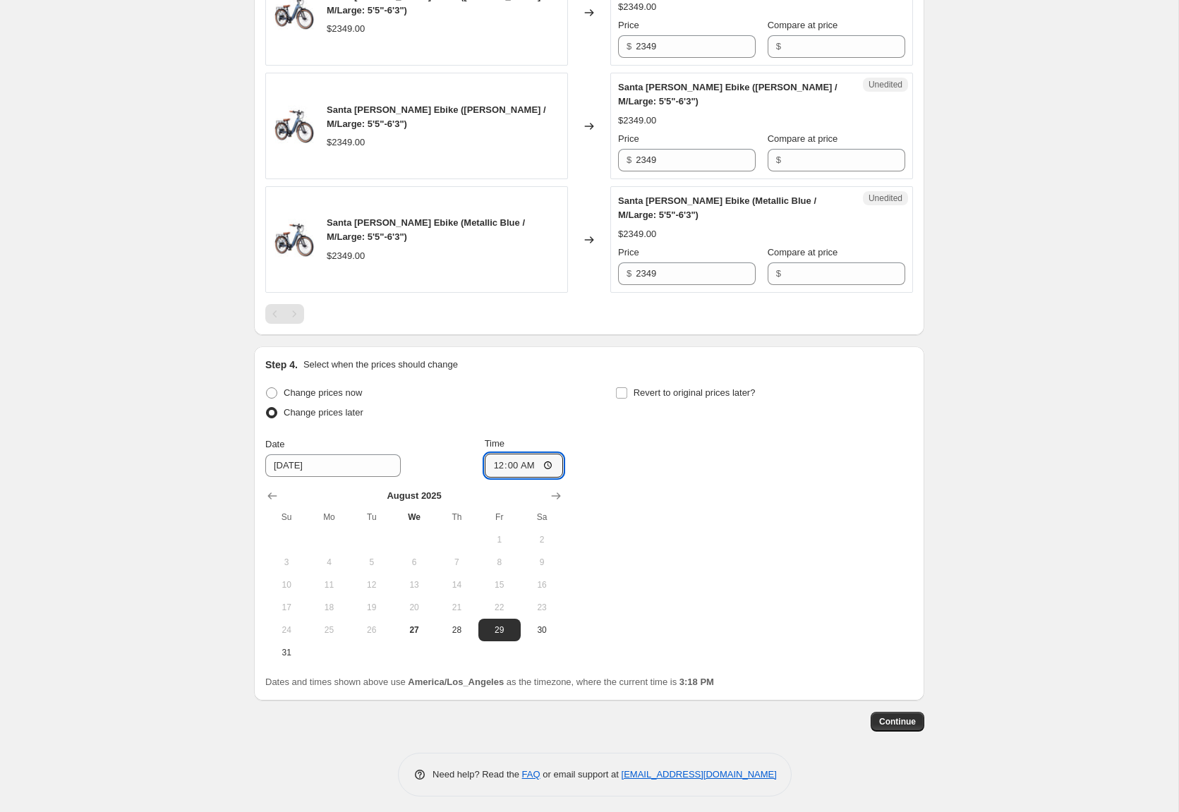
click at [764, 459] on div "Change prices now Change prices later Date [DATE] Time 00:00 [DATE] Su Mo Tu We…" at bounding box center [589, 523] width 648 height 281
click at [893, 718] on span "Continue" at bounding box center [897, 721] width 37 height 11
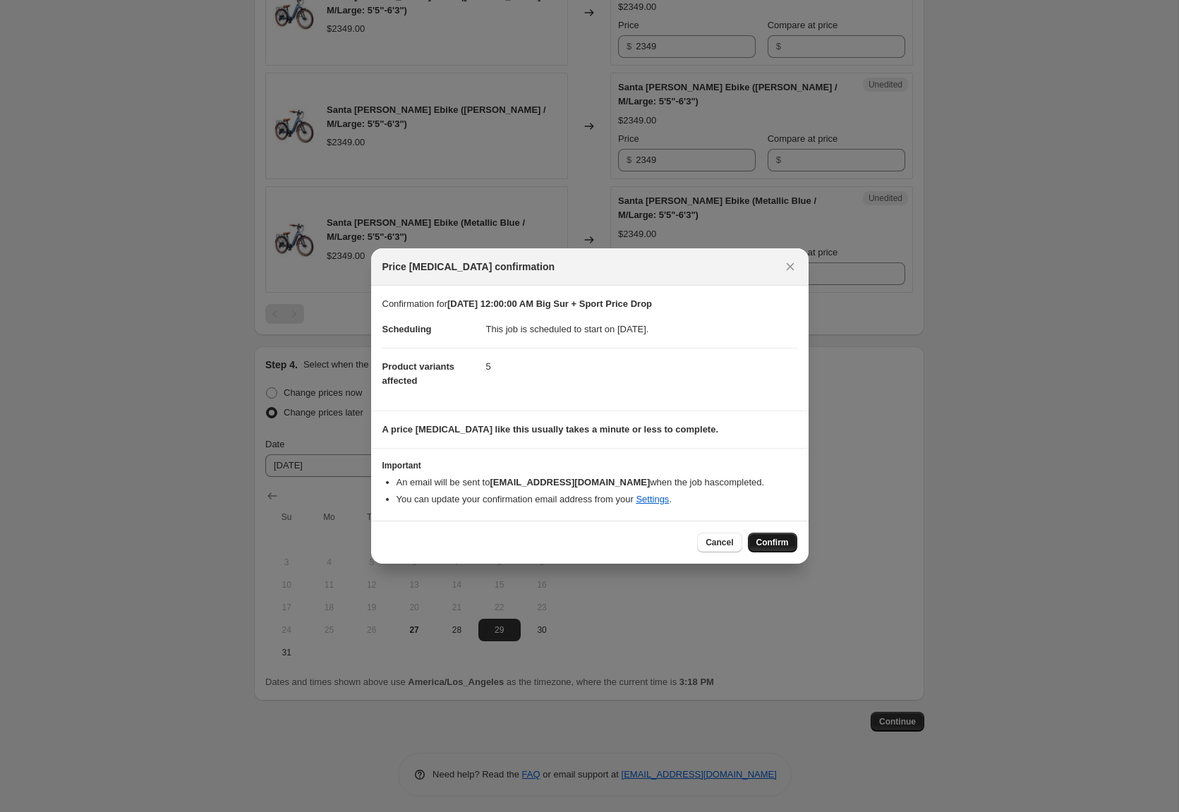
click at [776, 542] on span "Confirm" at bounding box center [772, 542] width 32 height 11
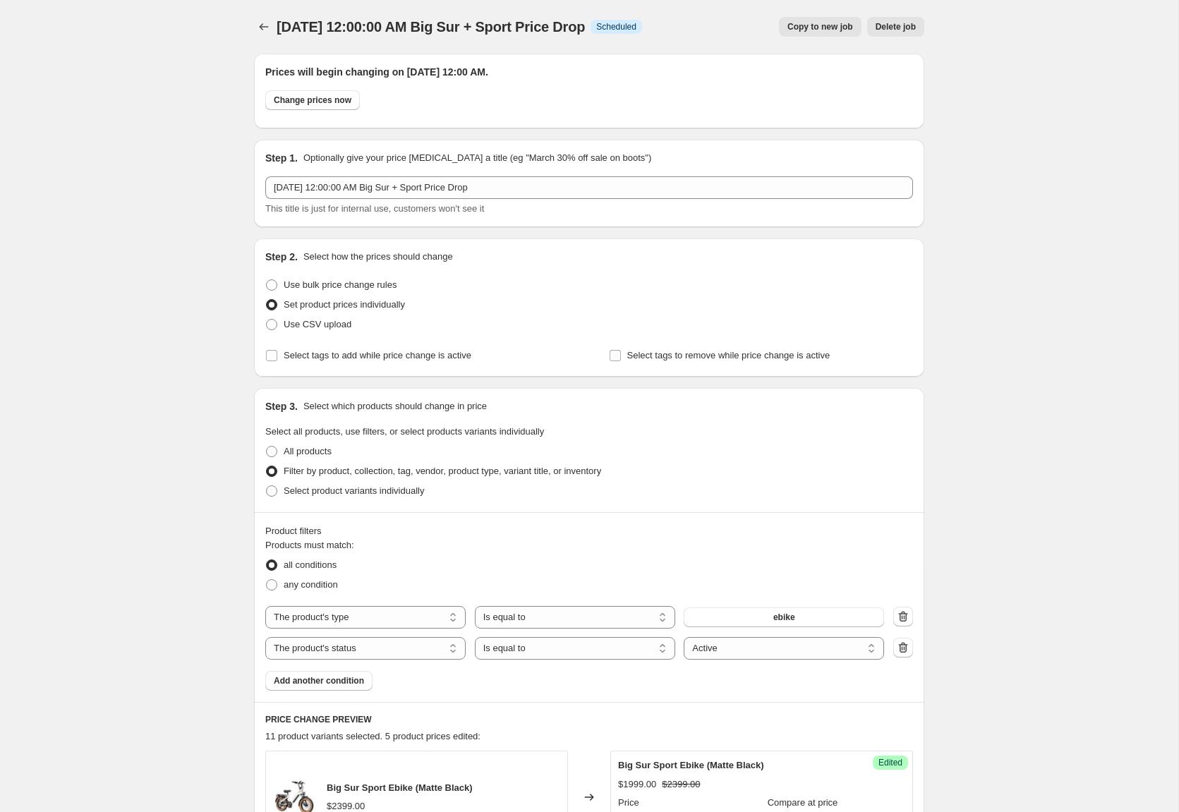
scroll to position [1542, 0]
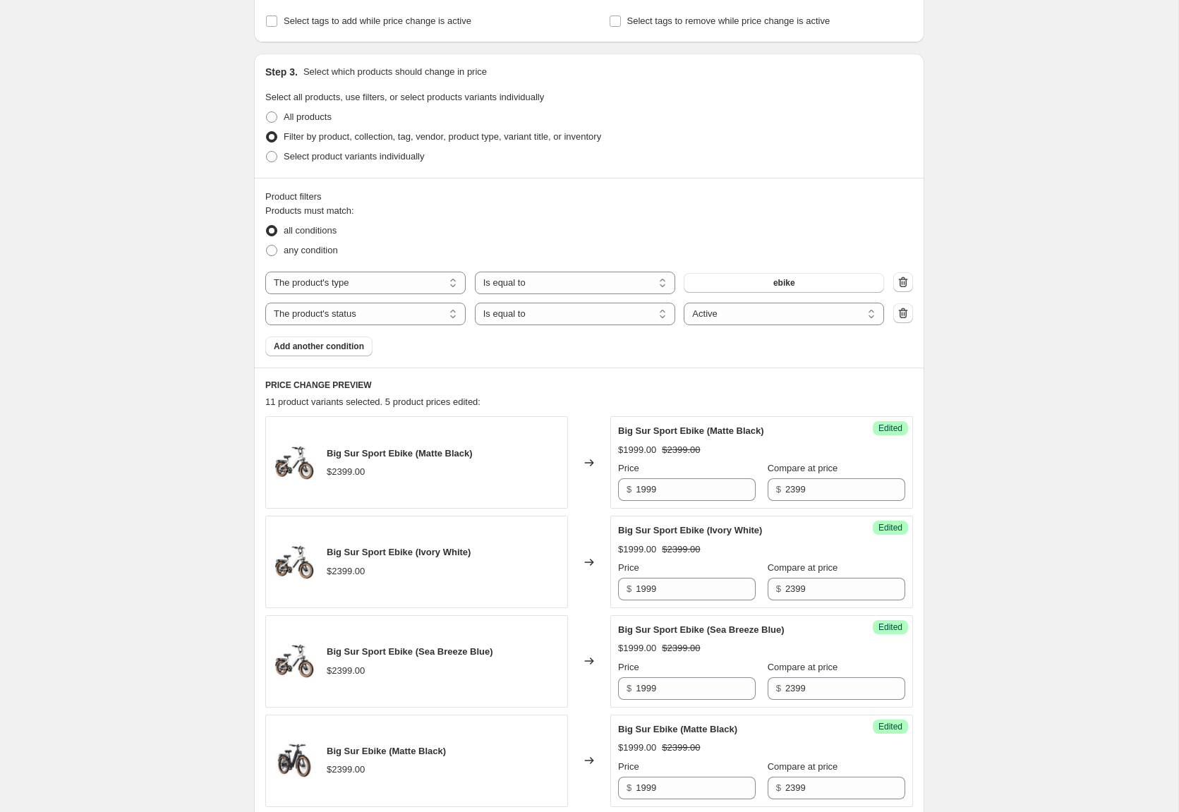
scroll to position [0, 0]
